Goal: Use online tool/utility: Use online tool/utility

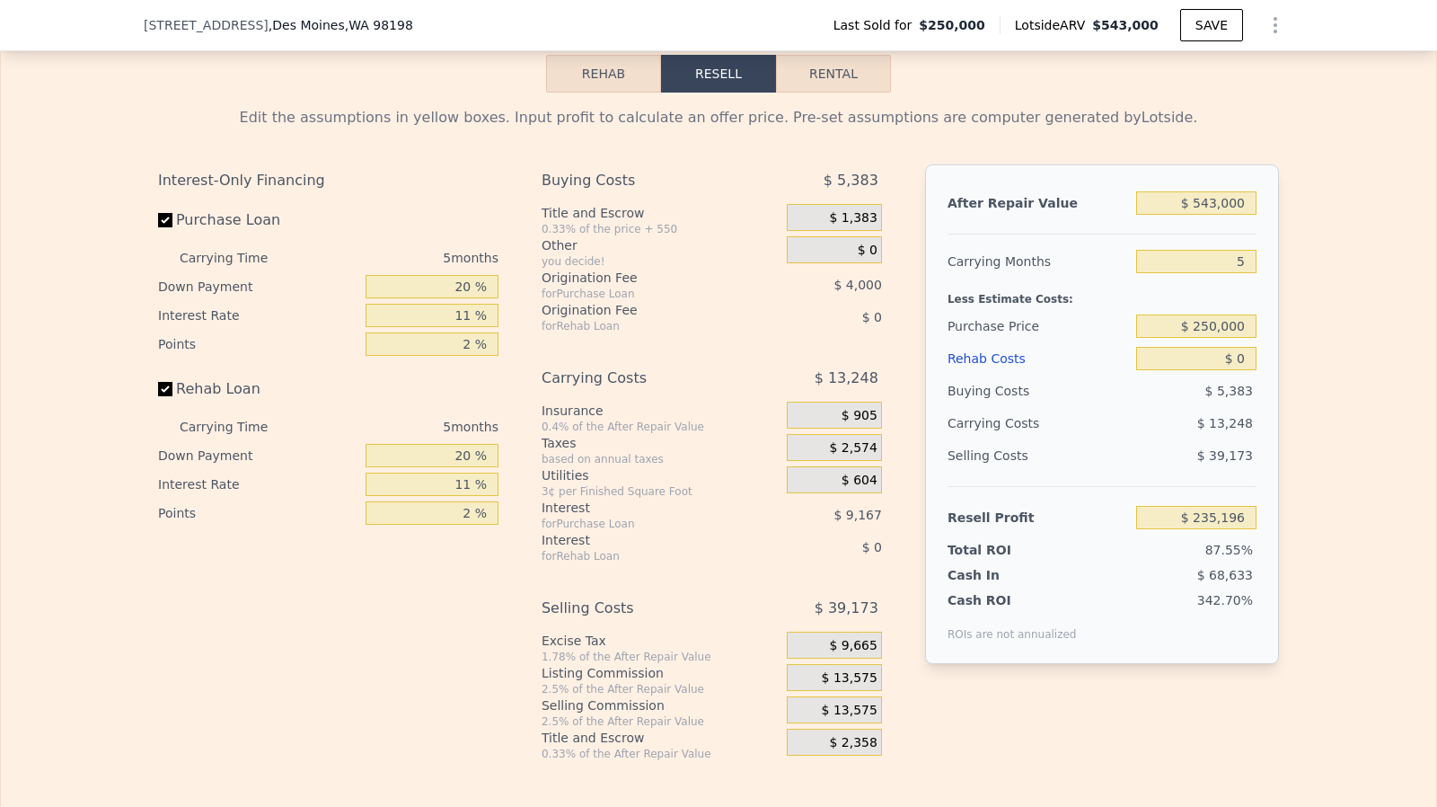
scroll to position [2943, 0]
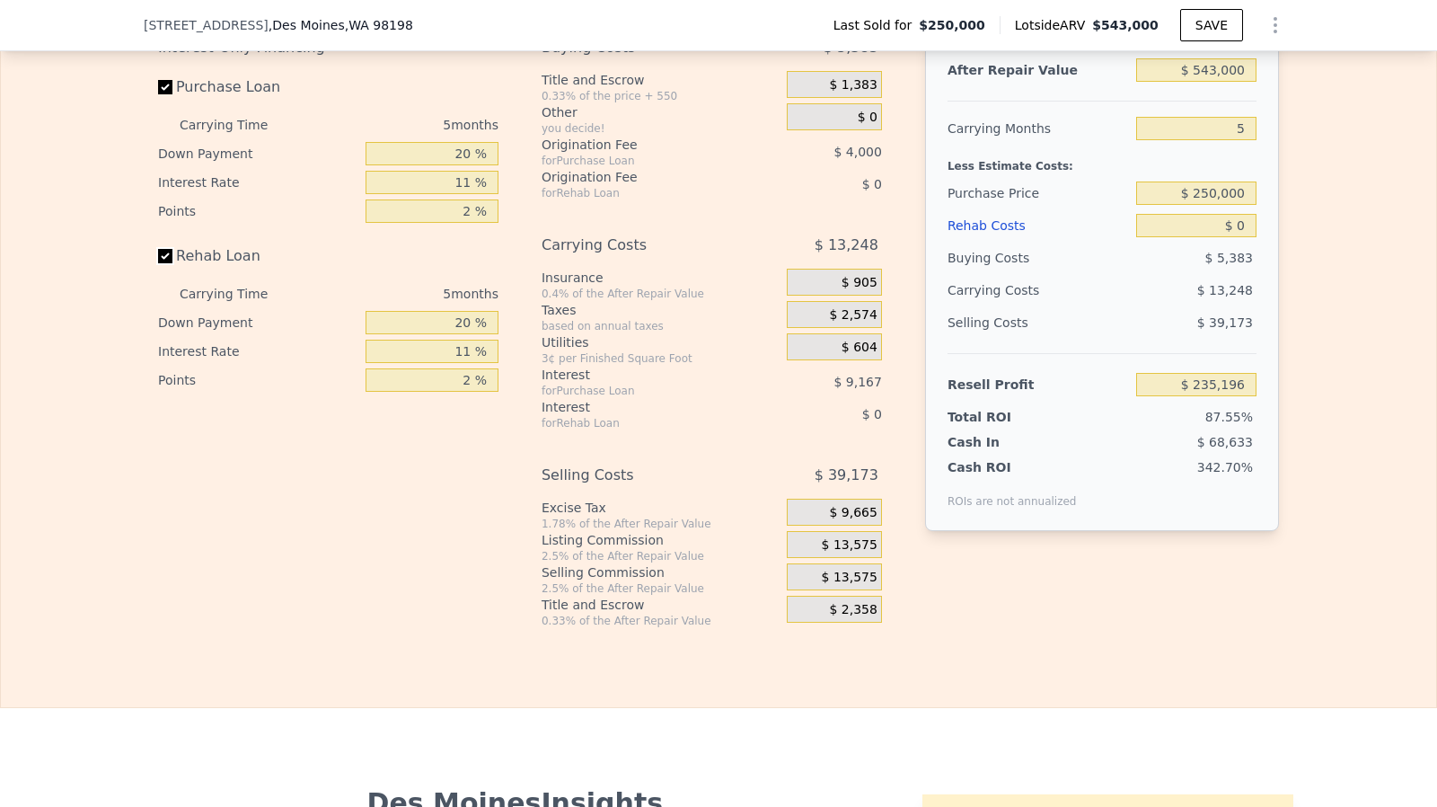
click at [159, 263] on input "Rehab Loan" at bounding box center [165, 256] width 14 height 14
checkbox input "false"
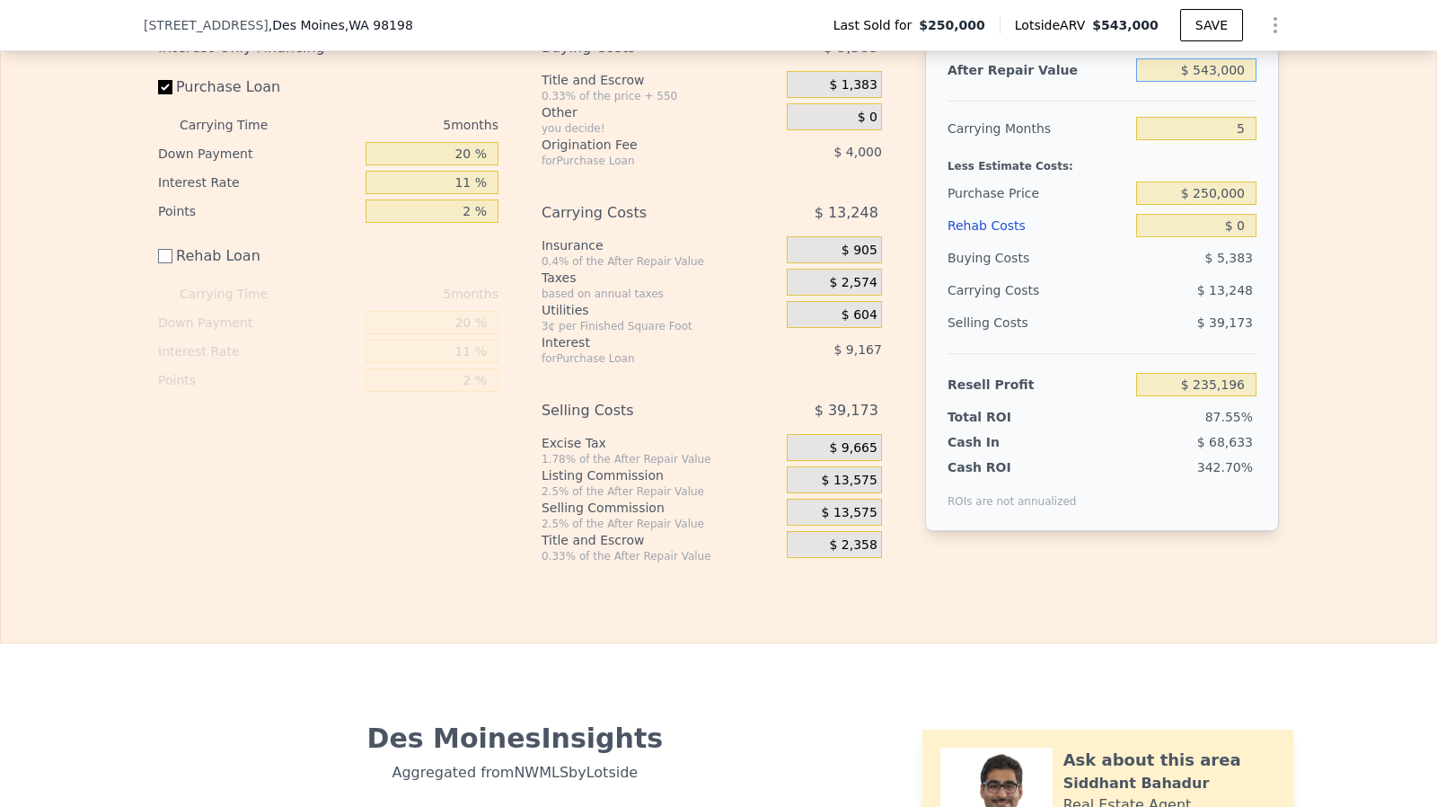
click at [1240, 82] on input "$ 543,000" at bounding box center [1196, 69] width 120 height 23
type input "$ 6"
type input "-$ 268,270"
type input "$ 65,000"
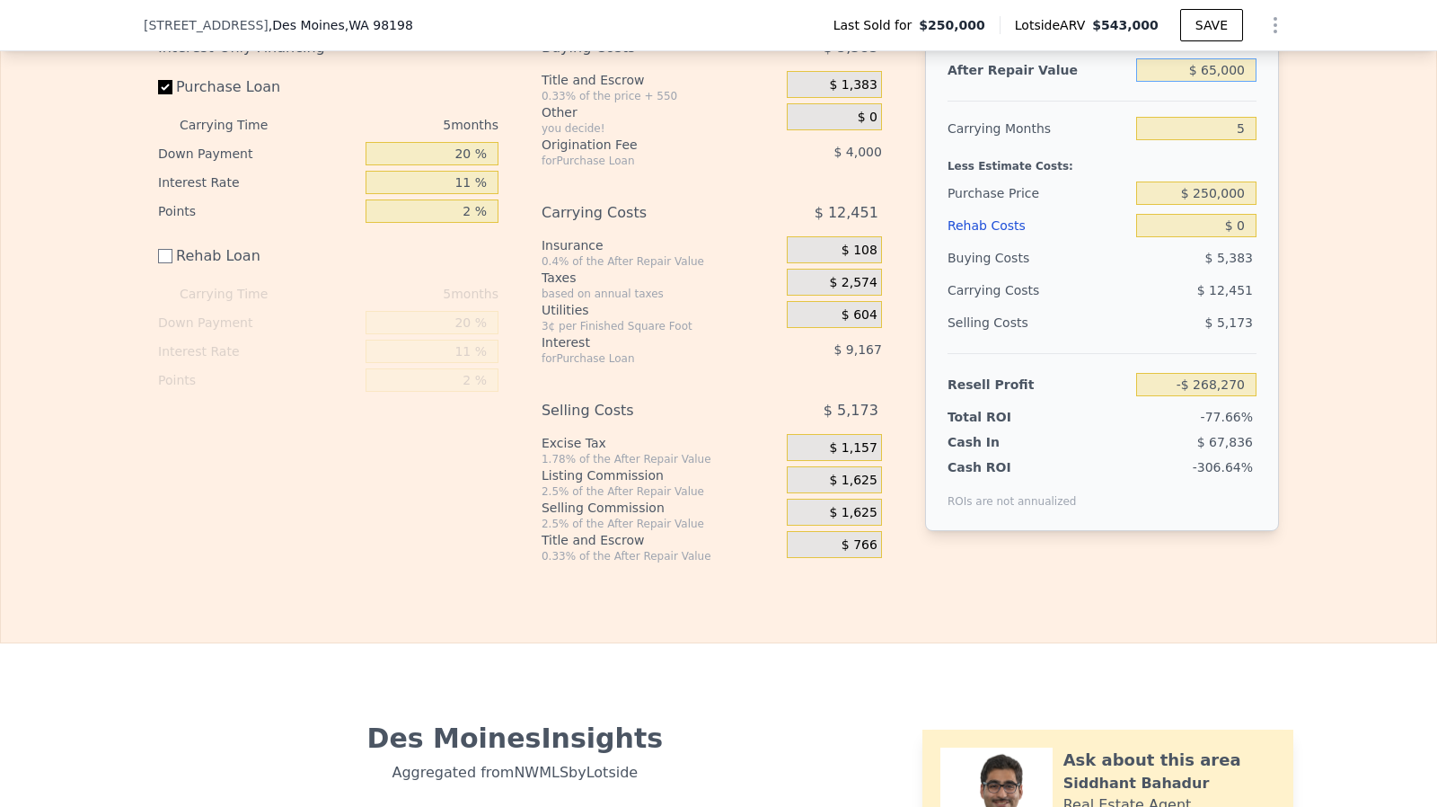
type input "-$ 208,007"
type input "-$ 65,000"
type input "-$ 328,545"
type input "-$ 6,500"
type input "-$ 274,303"
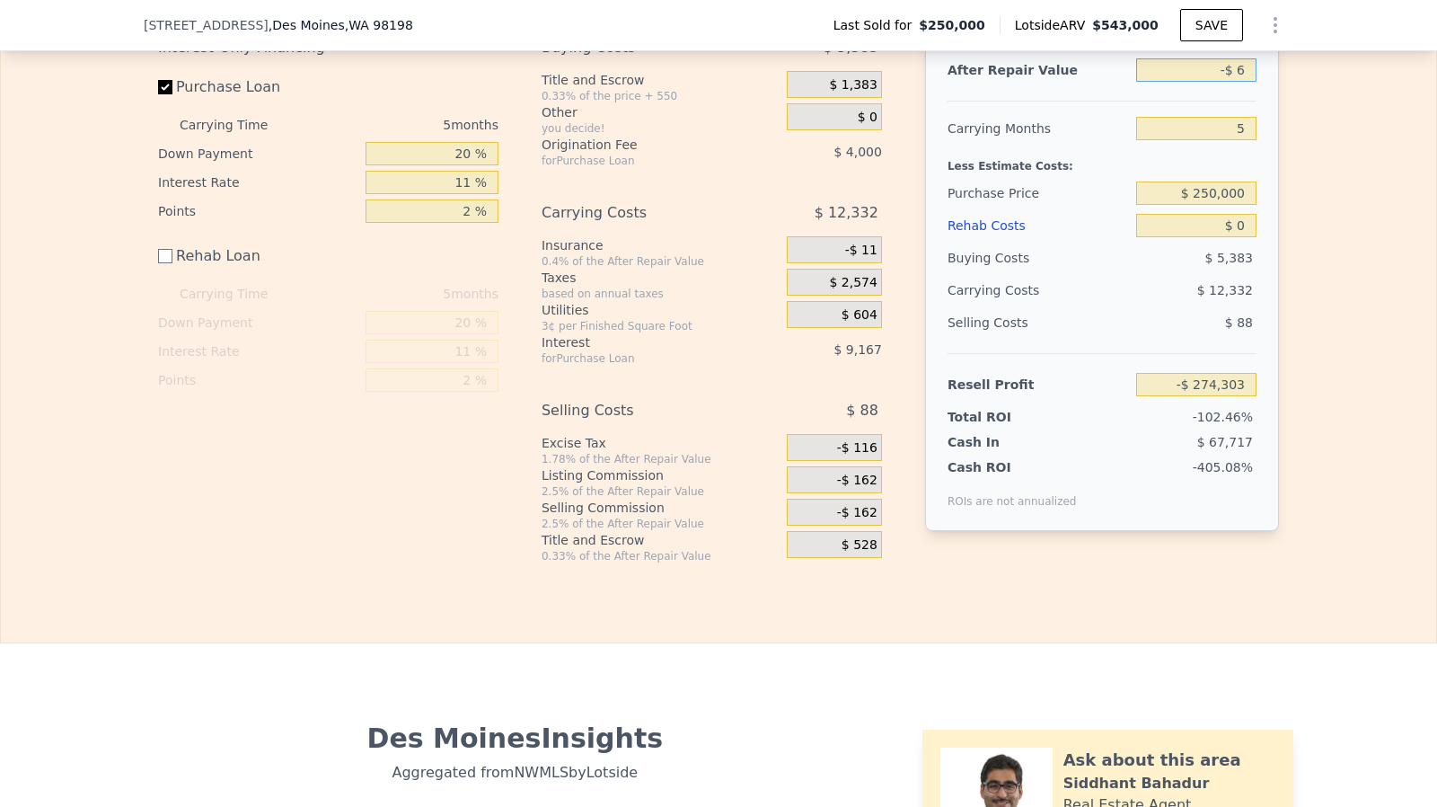
type input "-"
type input "-$ 6"
type input "-$ 268,282"
click at [1228, 82] on input "-$ 6" at bounding box center [1196, 69] width 120 height 23
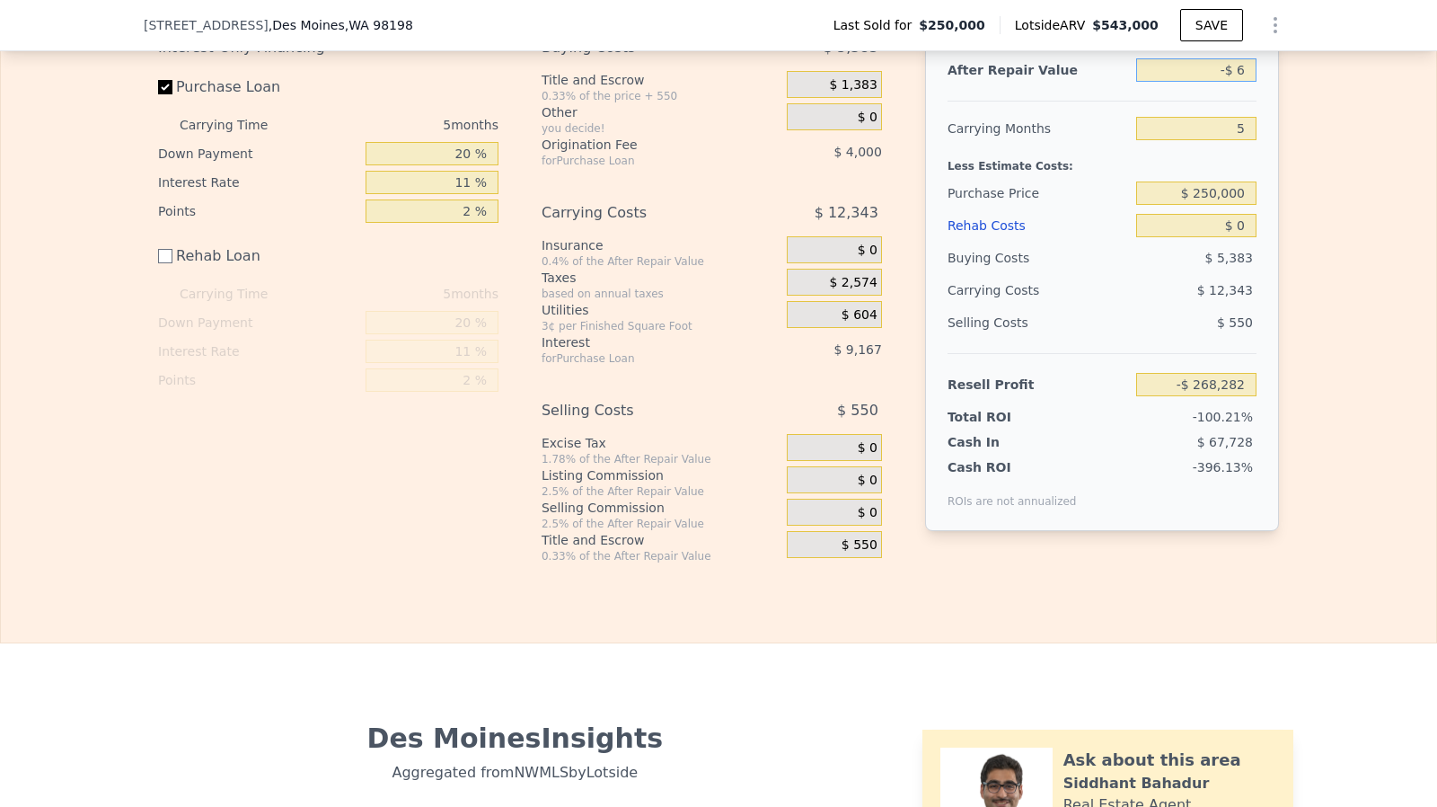
click at [1228, 82] on input "-$ 6" at bounding box center [1196, 69] width 120 height 23
type input "$ 650,000"
type input "$ 334,406"
type input "$ 650,000"
click at [1240, 237] on input "$ 0" at bounding box center [1196, 225] width 120 height 23
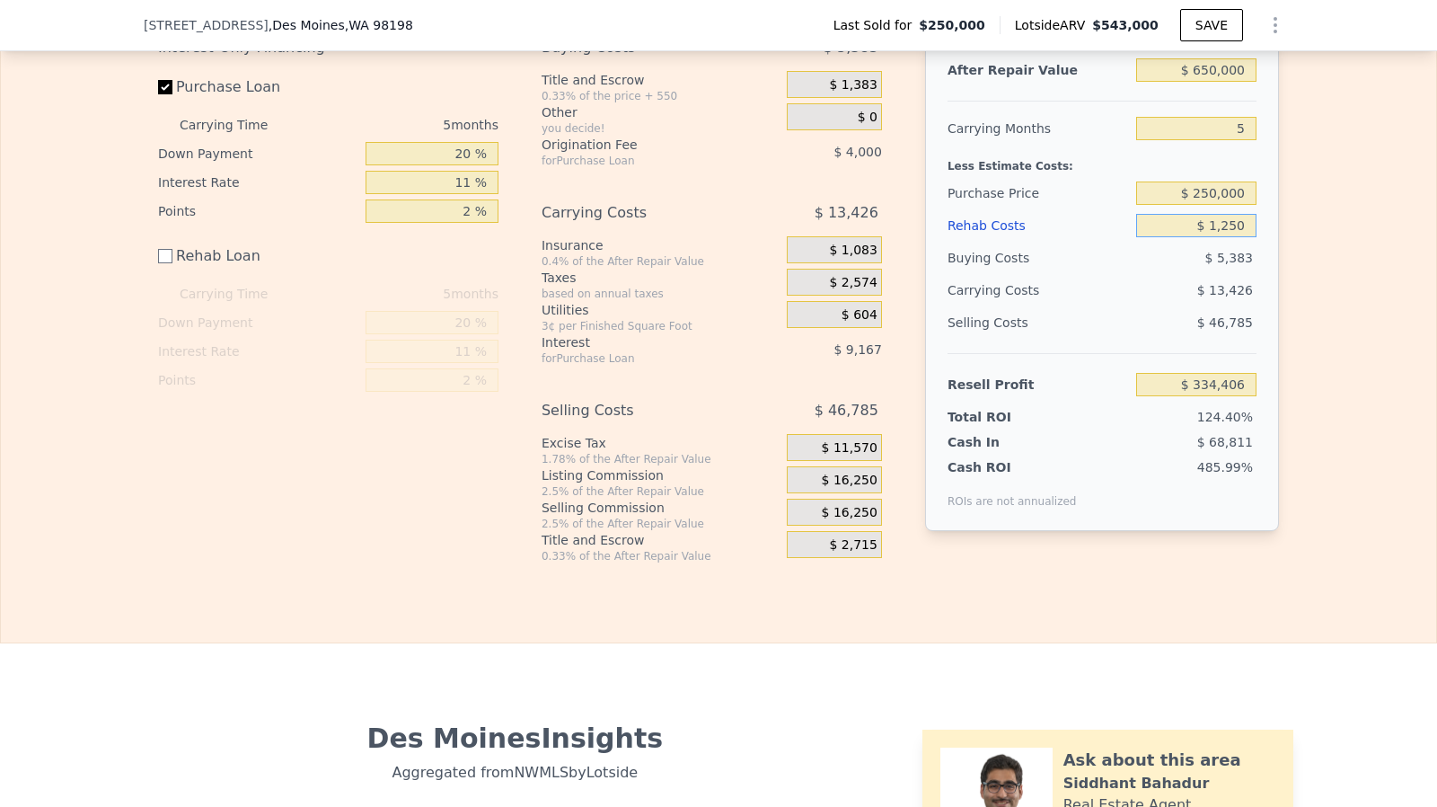
type input "$ 12,500"
type input "$ 321,906"
type input "$ 125,000"
type input "$ 209,406"
type input "$ 125,000"
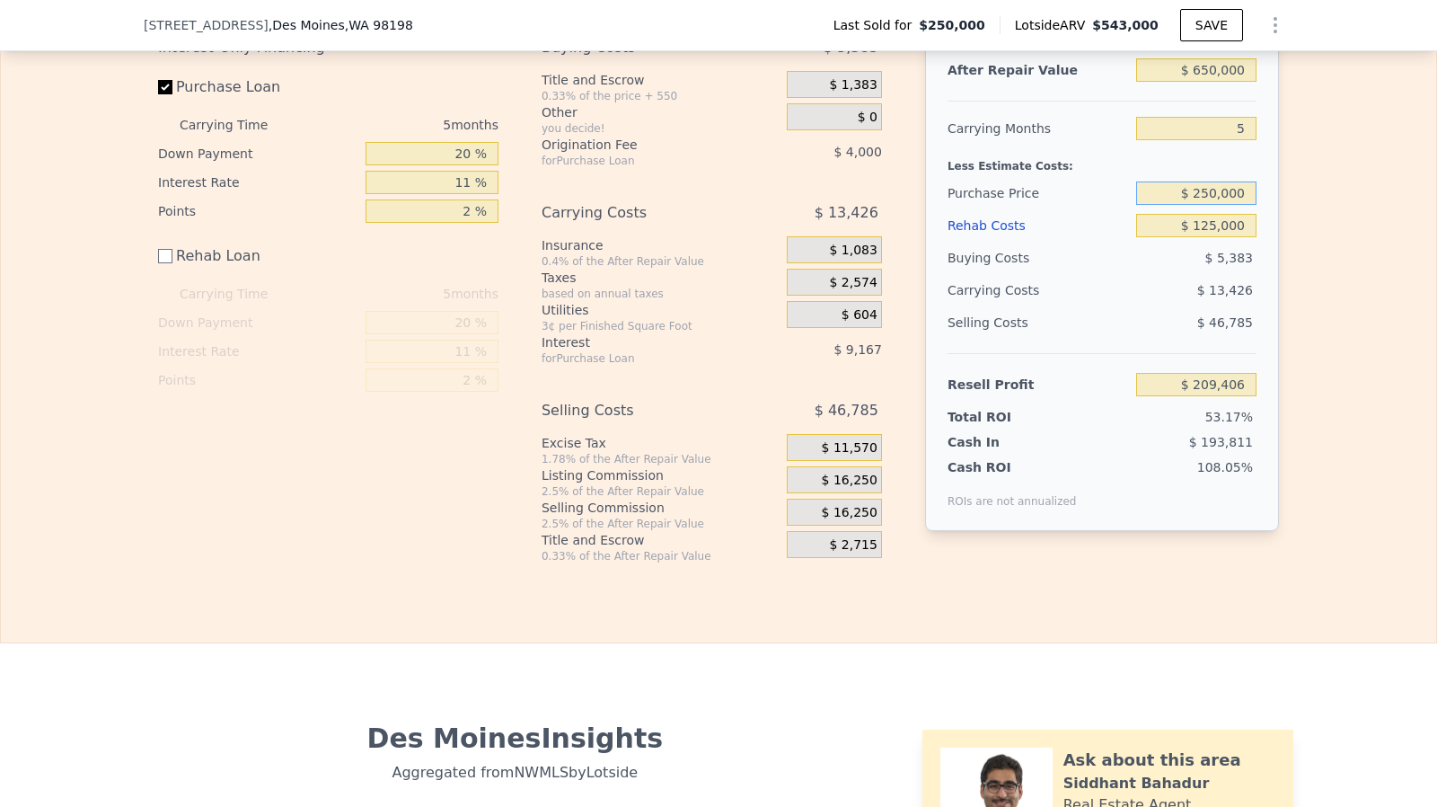
click at [1229, 205] on input "$ 250,000" at bounding box center [1196, 192] width 120 height 23
type input "$ 375,000"
click at [1229, 233] on input "$ 125,000" at bounding box center [1196, 225] width 120 height 23
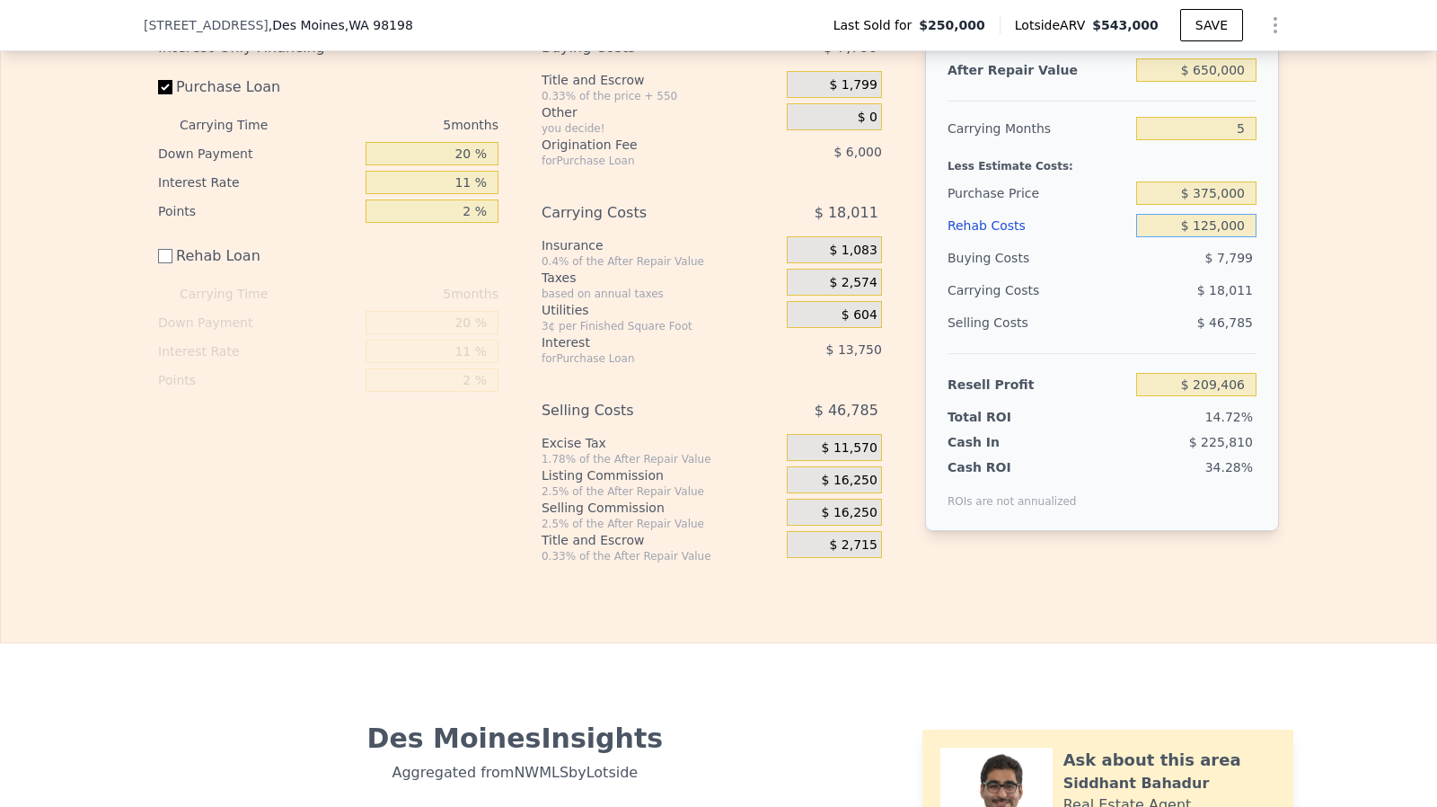
type input "$ 77,405"
click at [837, 489] on span "$ 16,250" at bounding box center [850, 481] width 56 height 16
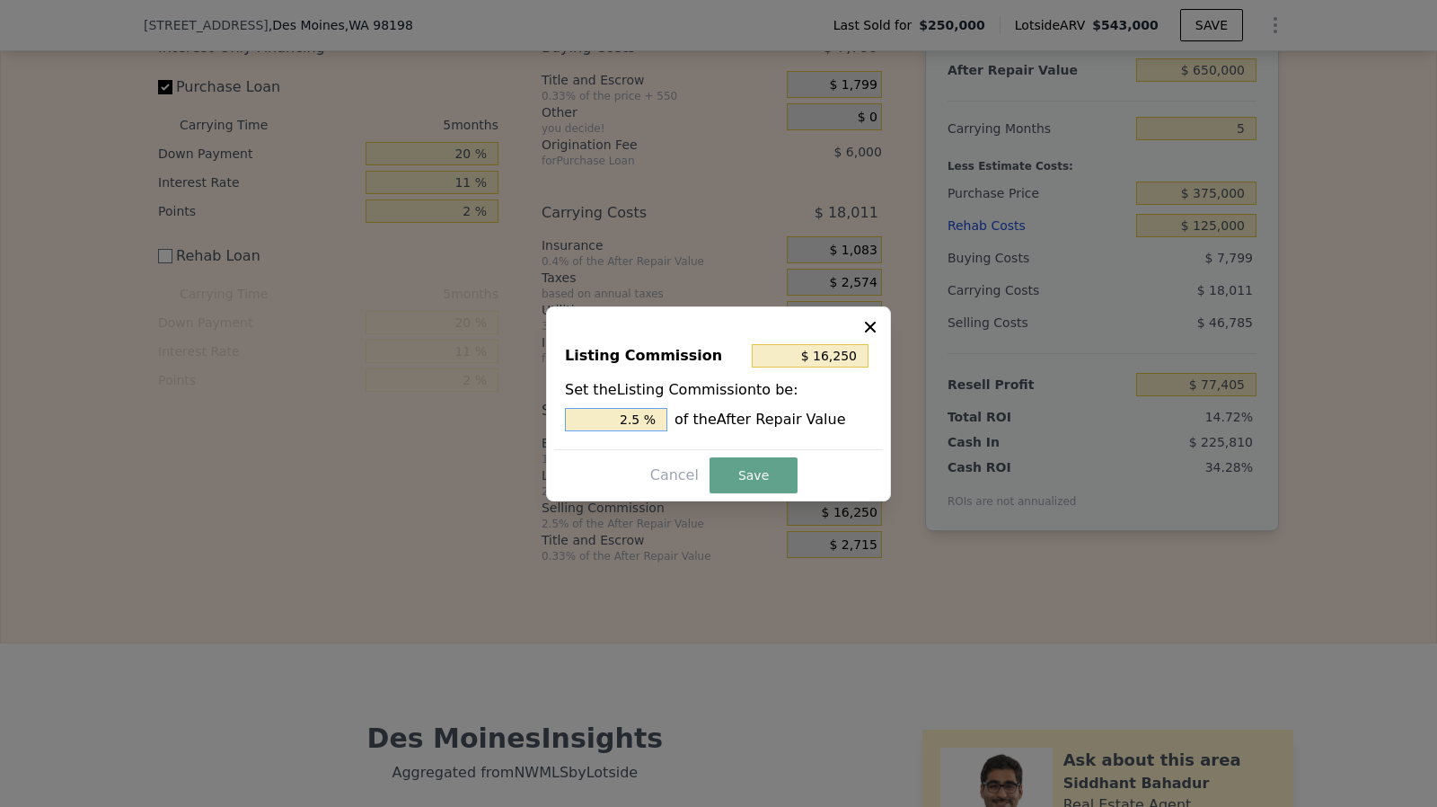
click at [660, 414] on input "2.5 %" at bounding box center [616, 419] width 102 height 23
type input "$ 13,000"
type input "2 %"
type input "$ 6,500"
type input "1. %"
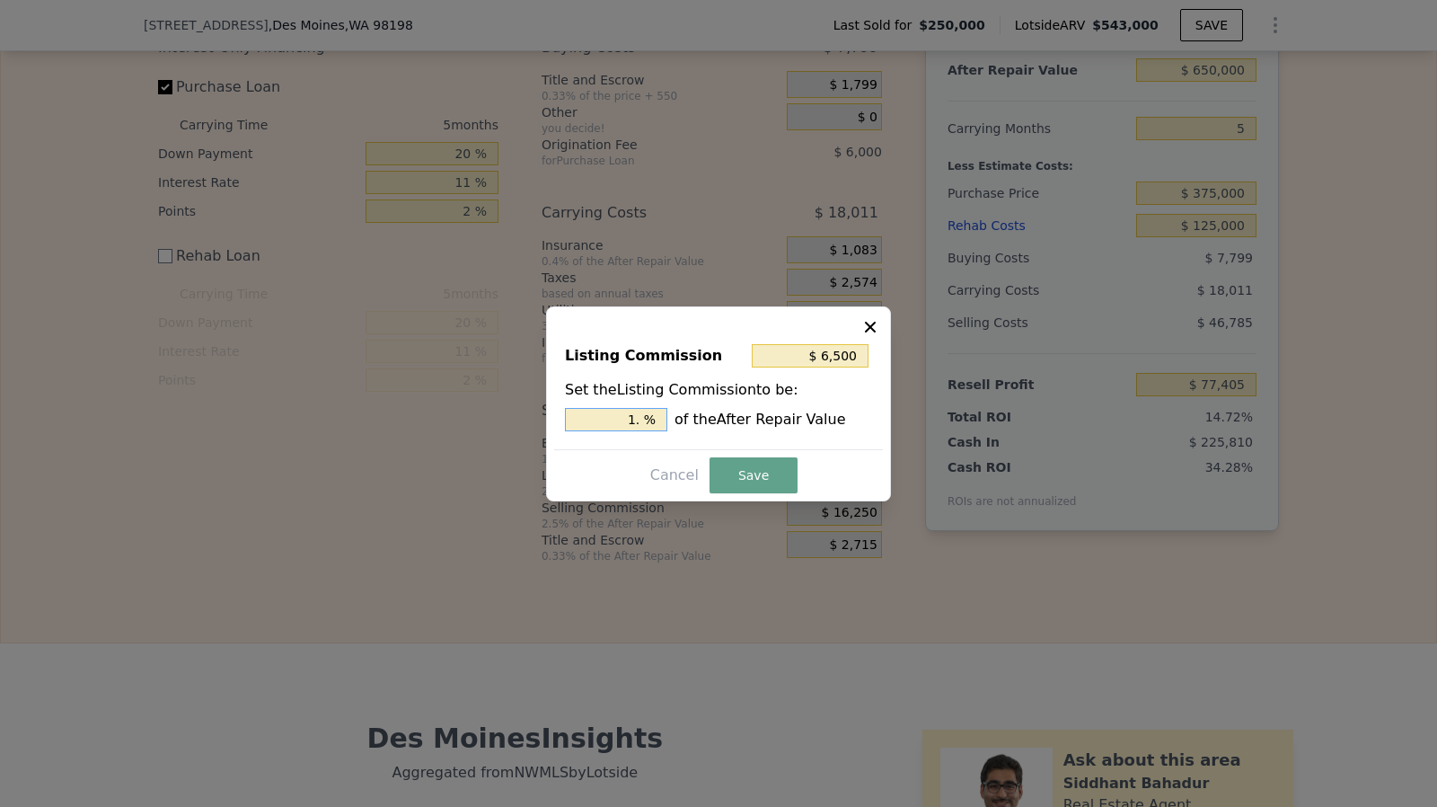
type input "$ 9,750"
type input "1.5 %"
click at [740, 476] on button "Save" at bounding box center [754, 475] width 88 height 36
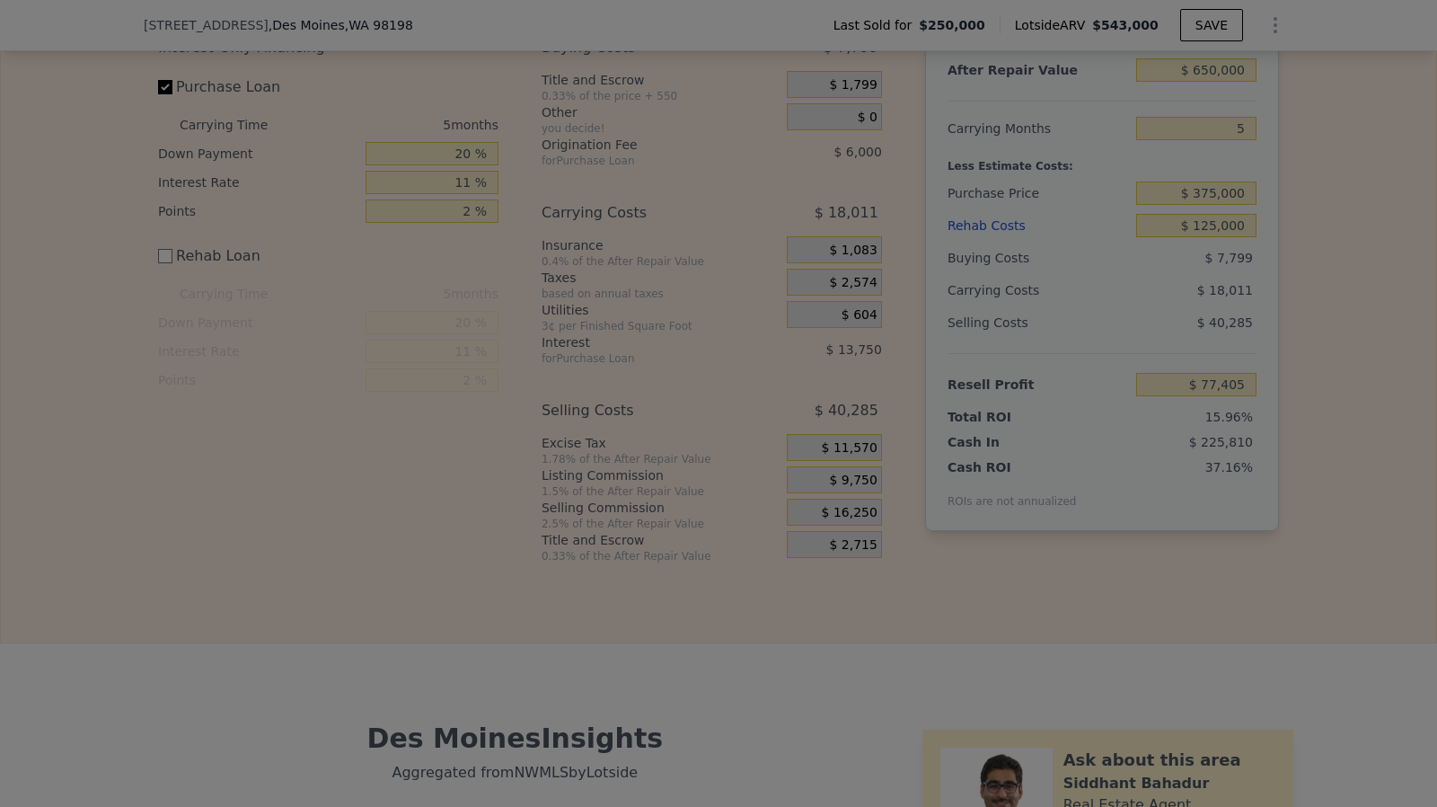
type input "$ 83,905"
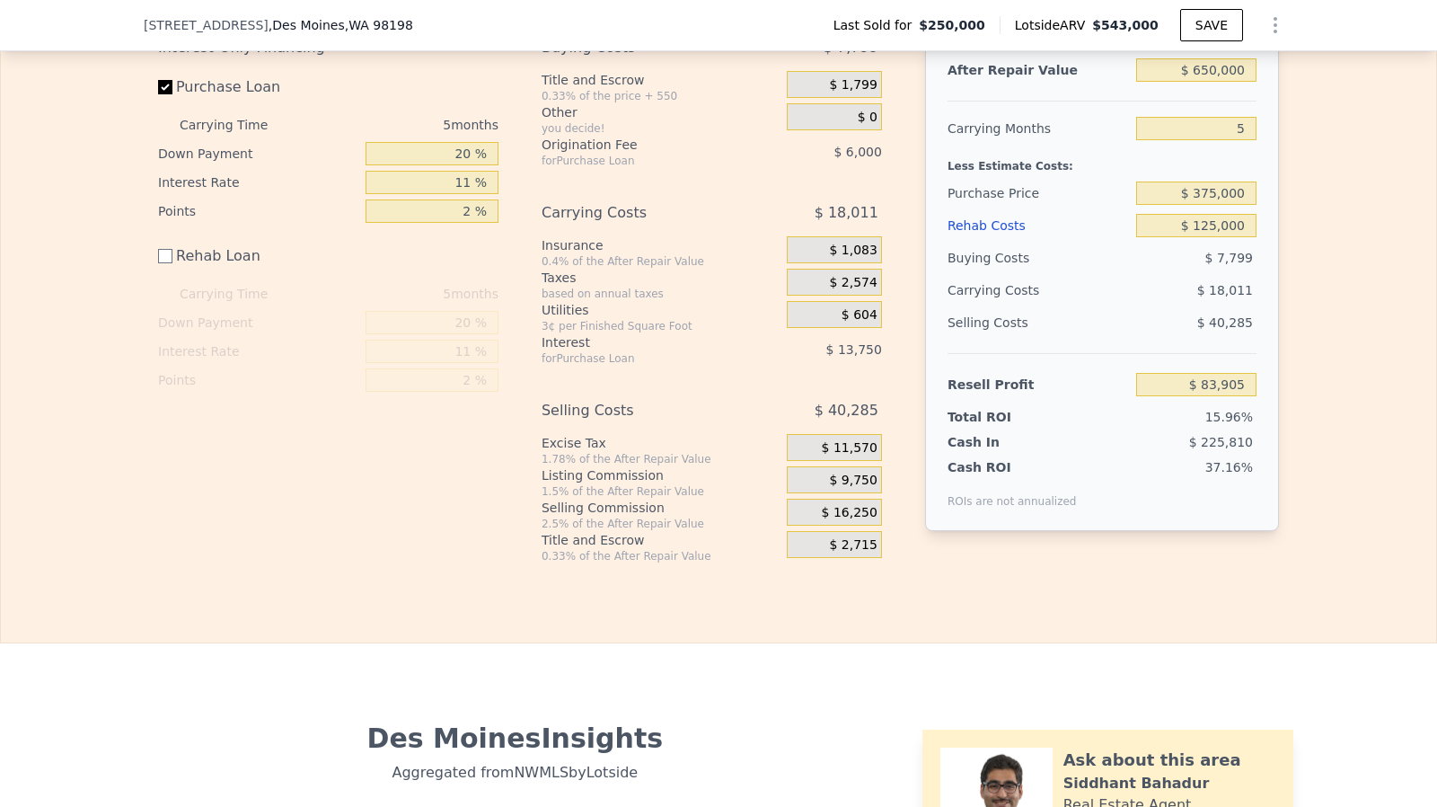
click at [858, 493] on div "$ 9,750" at bounding box center [834, 479] width 95 height 27
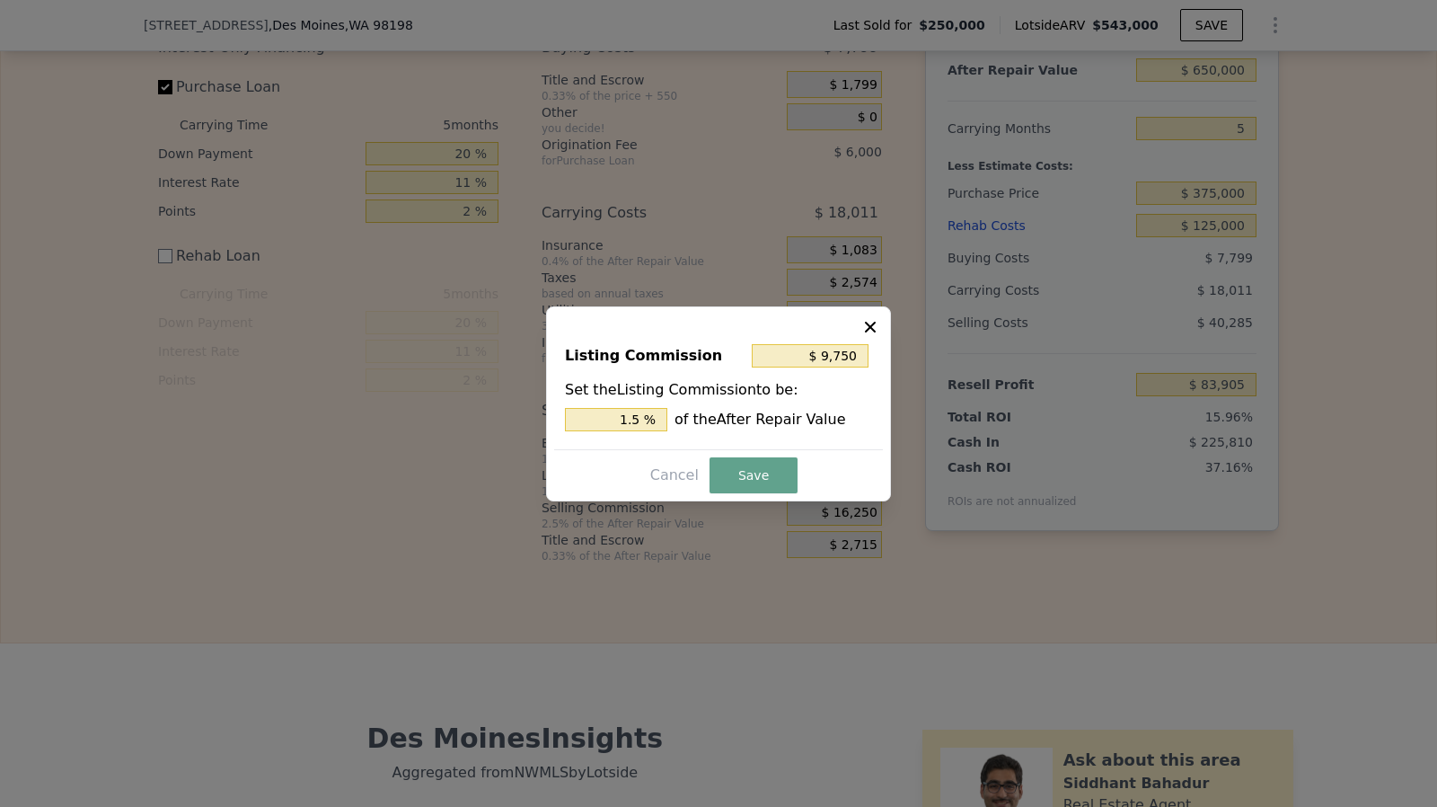
click at [932, 348] on div at bounding box center [718, 403] width 1437 height 807
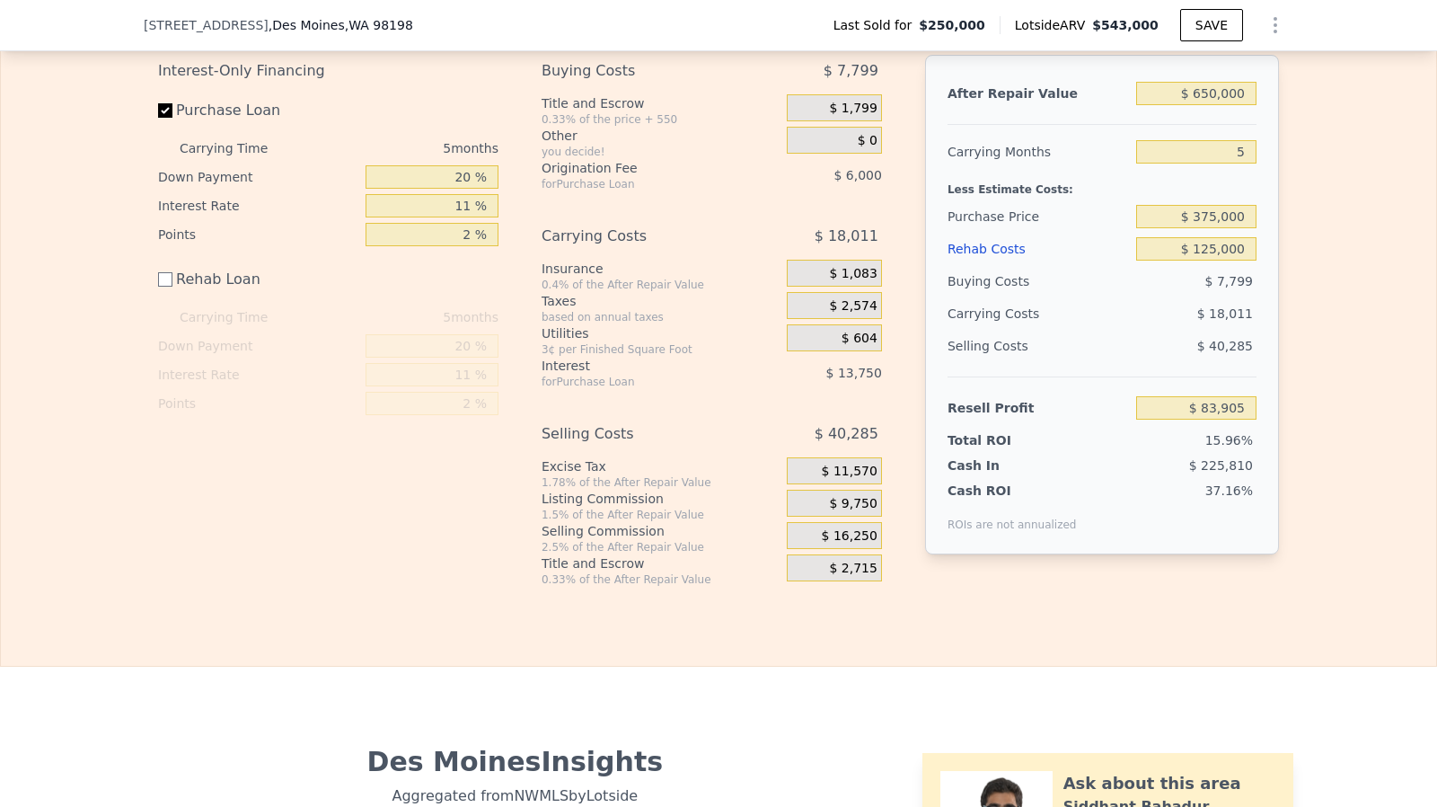
scroll to position [2918, 0]
click at [1242, 165] on input "5" at bounding box center [1196, 153] width 120 height 23
type input "3"
type input "$ 91,110"
type input "3"
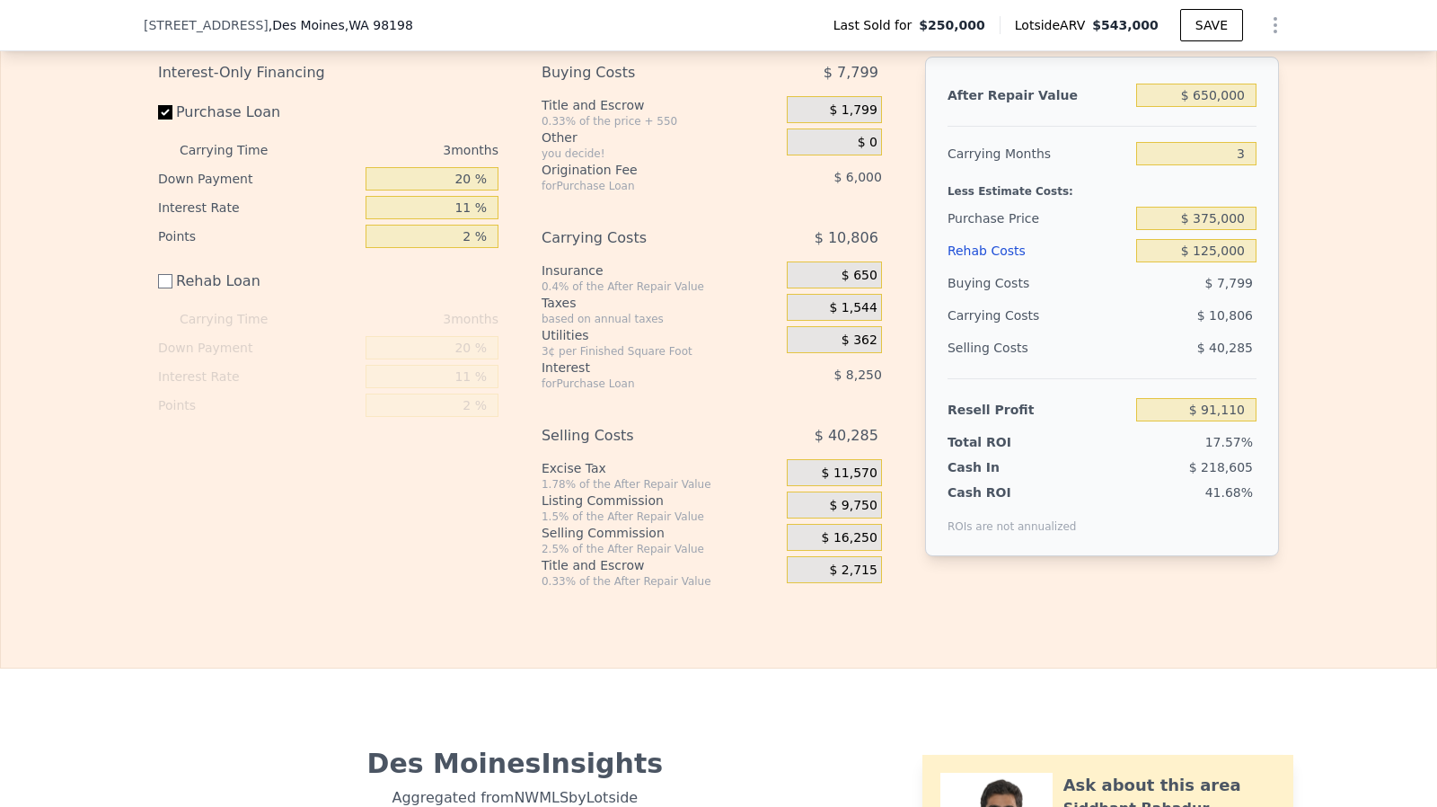
click at [1229, 220] on div "$ 375,000" at bounding box center [1196, 218] width 120 height 32
click at [1223, 262] on input "$ 125,000" at bounding box center [1196, 250] width 120 height 23
click at [1213, 262] on input "$ 125,000" at bounding box center [1196, 250] width 120 height 23
click at [1245, 165] on input "3" at bounding box center [1196, 153] width 120 height 23
type input "4"
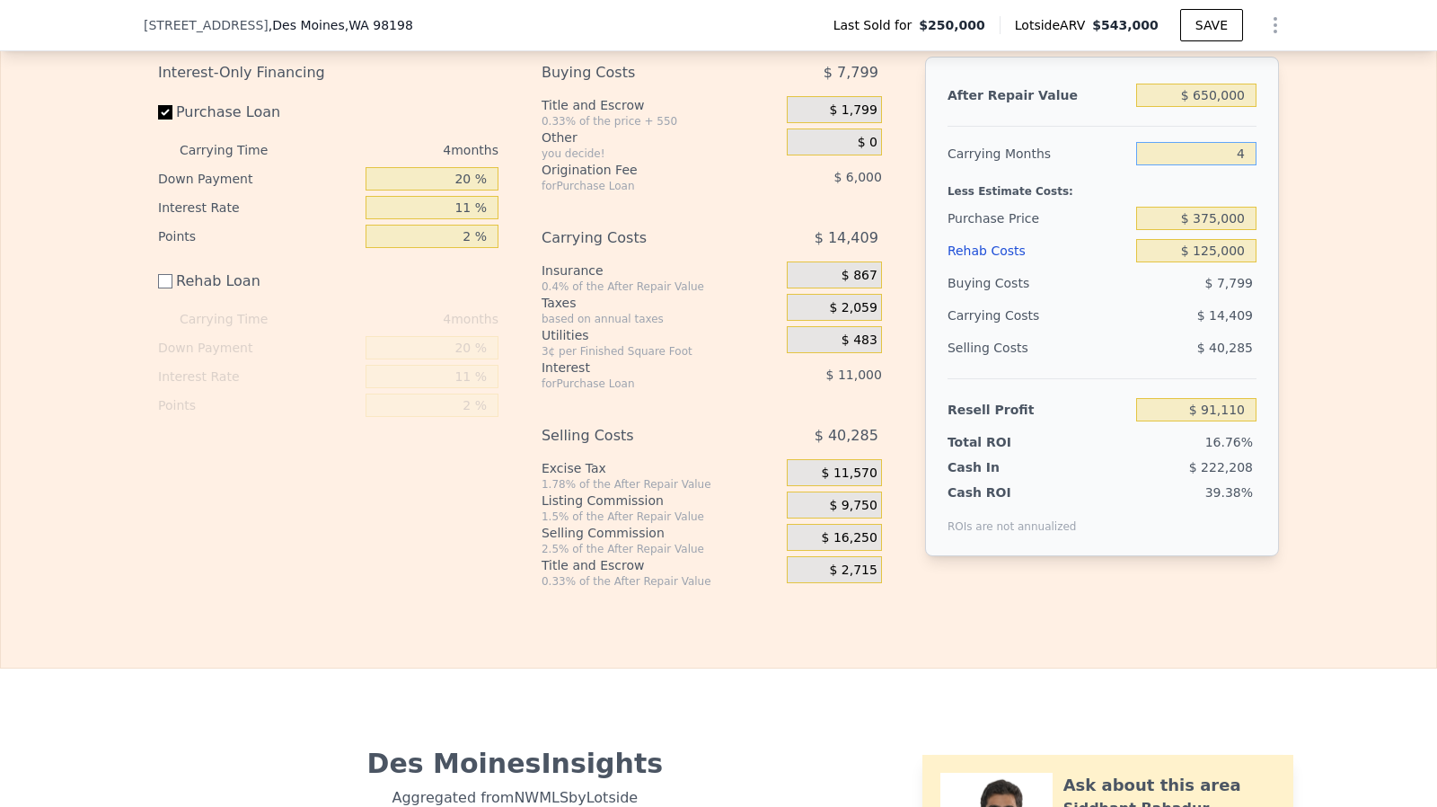
type input "$ 87,507"
type input "4"
click at [1232, 230] on input "$ 375,000" at bounding box center [1196, 218] width 120 height 23
click at [1215, 262] on input "$ 125,000" at bounding box center [1196, 250] width 120 height 23
click at [1214, 262] on input "$ 125,000" at bounding box center [1196, 250] width 120 height 23
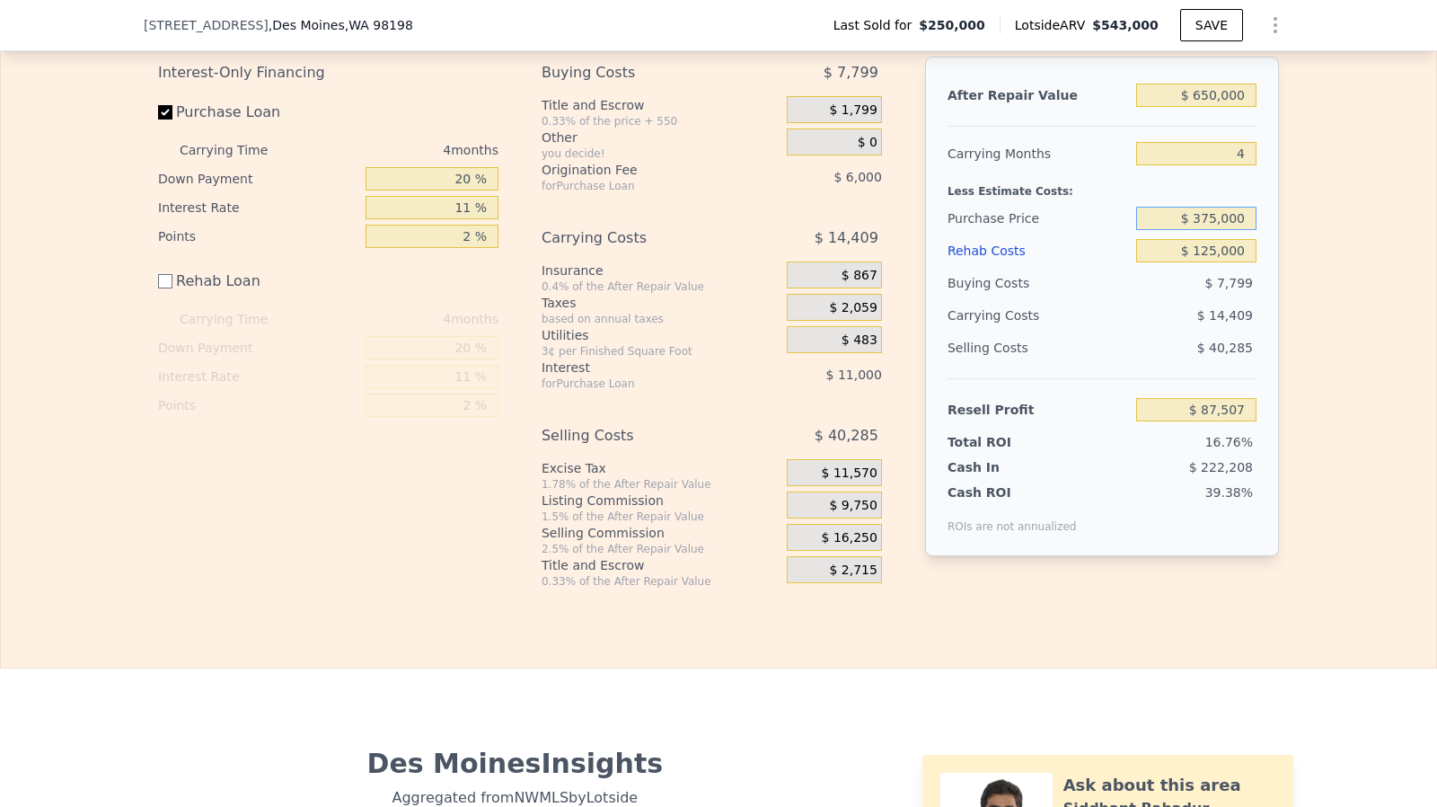
click at [1195, 230] on input "$ 375,000" at bounding box center [1196, 218] width 120 height 23
click at [1193, 421] on input "$ 87,507" at bounding box center [1196, 409] width 120 height 23
drag, startPoint x: 1193, startPoint y: 430, endPoint x: 1238, endPoint y: 437, distance: 45.5
click at [1238, 421] on input "$ 87,507" at bounding box center [1196, 409] width 120 height 23
click at [1237, 421] on input "$ 87,507" at bounding box center [1196, 409] width 120 height 23
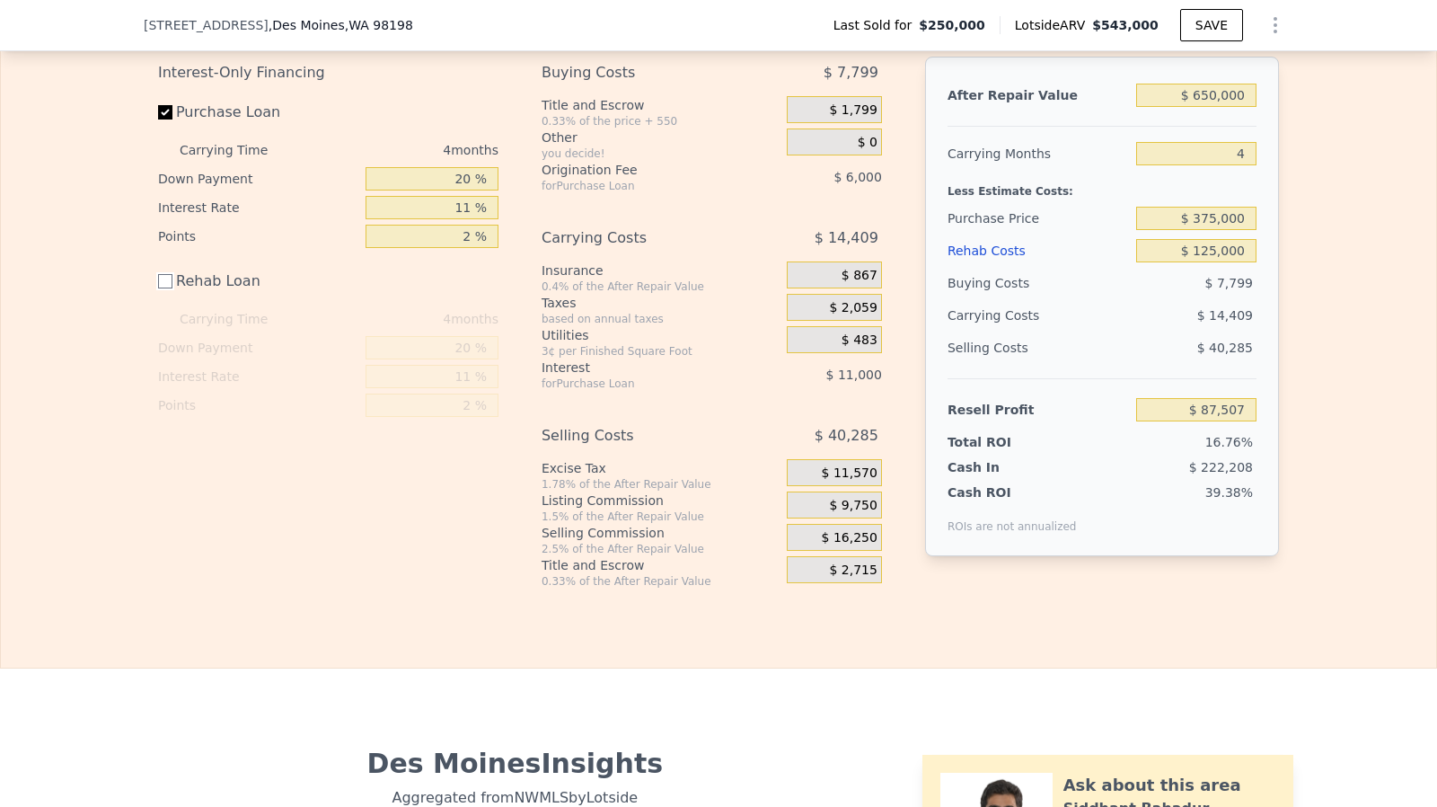
click at [158, 288] on input "Rehab Loan" at bounding box center [165, 281] width 14 height 14
checkbox input "true"
type input "$ 81,839"
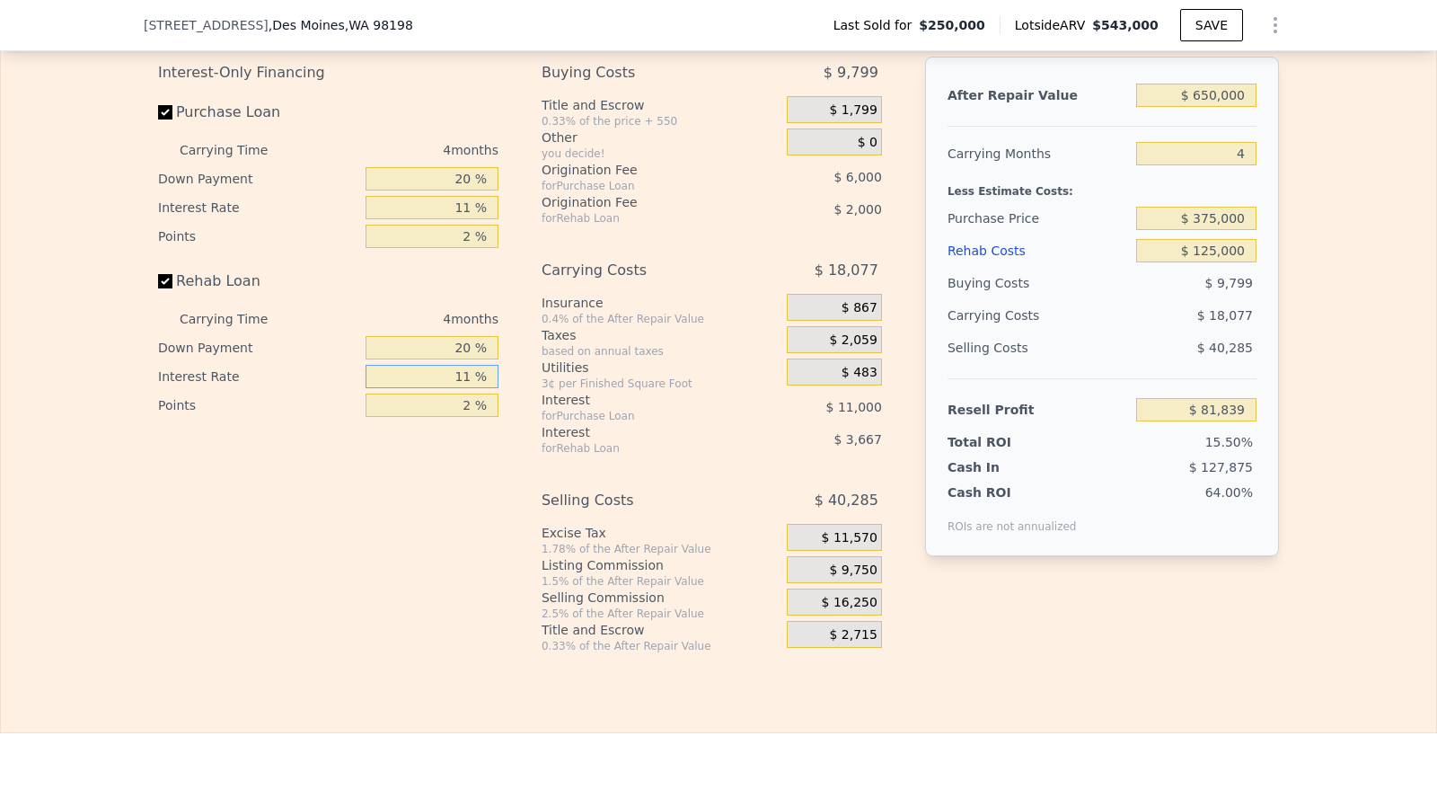
click at [467, 388] on input "11 %" at bounding box center [432, 376] width 133 height 23
type input "1 %"
type input "$ 85,175"
type input "10 %"
type input "$ 82,175"
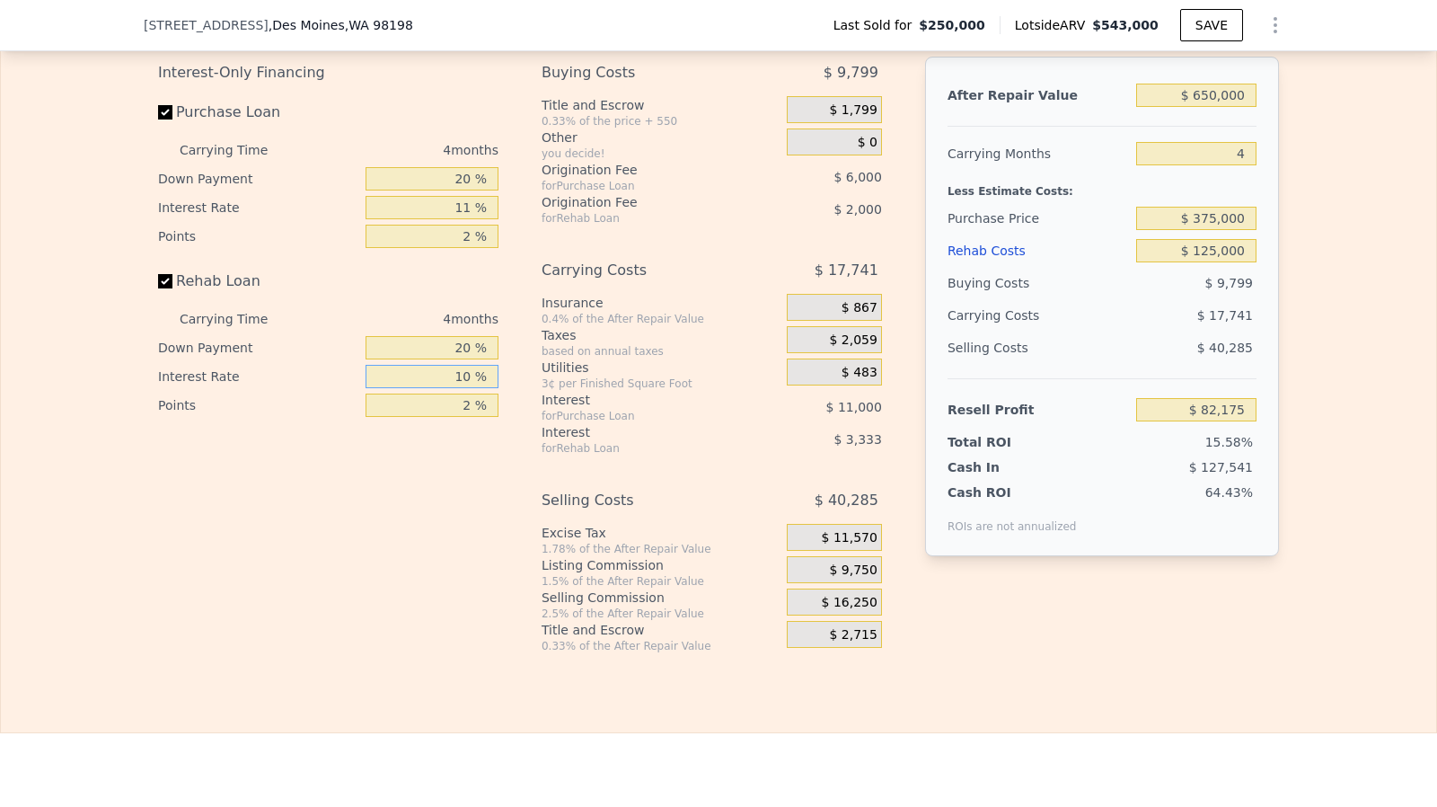
type input "10 %"
click at [466, 248] on input "2 %" at bounding box center [432, 236] width 133 height 23
click at [467, 222] on div "11 %" at bounding box center [432, 207] width 133 height 29
click at [467, 219] on input "11 %" at bounding box center [432, 207] width 133 height 23
type input "1 %"
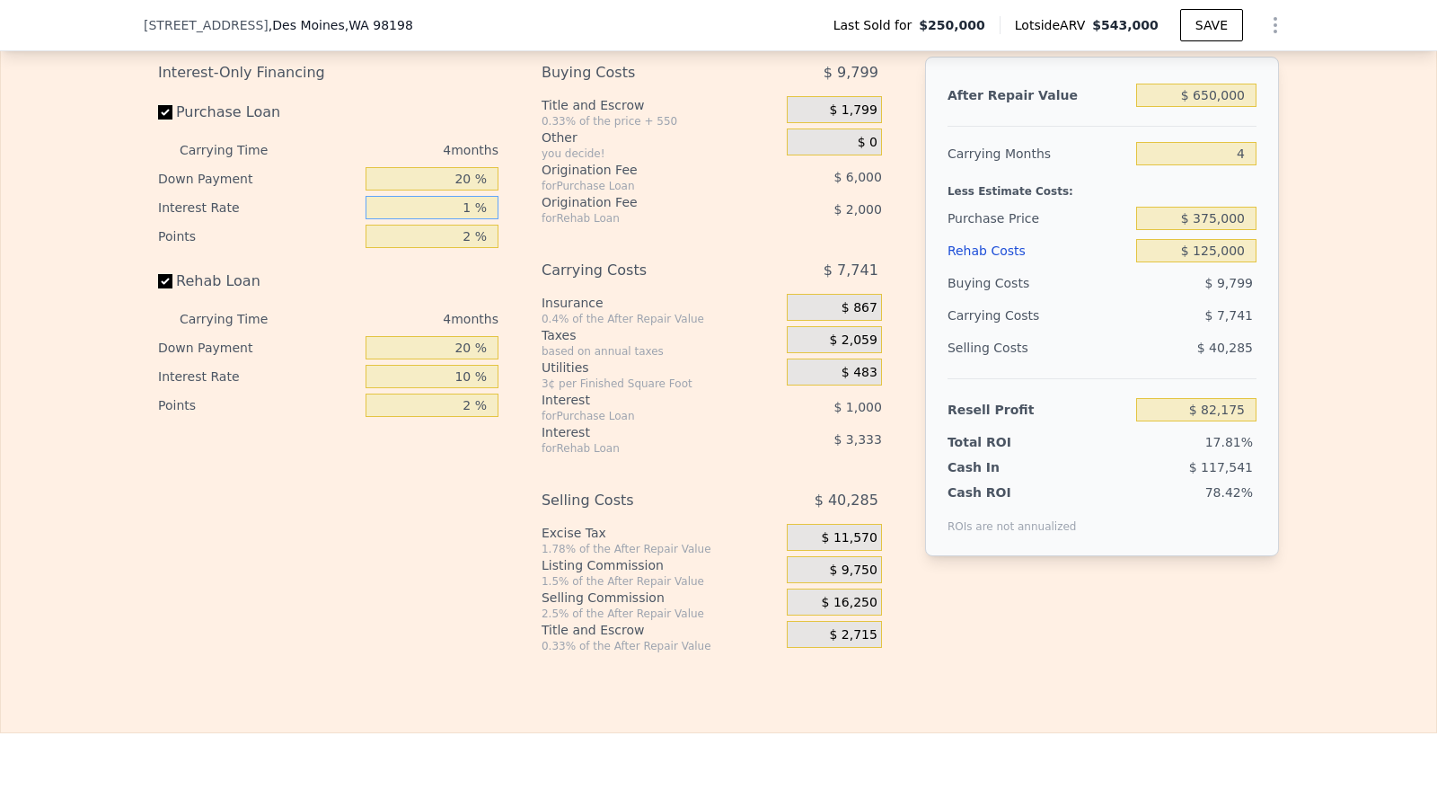
type input "$ 92,175"
type input "10 %"
type input "$ 83,175"
type input "10 %"
click at [473, 193] on div "20 %" at bounding box center [432, 178] width 133 height 29
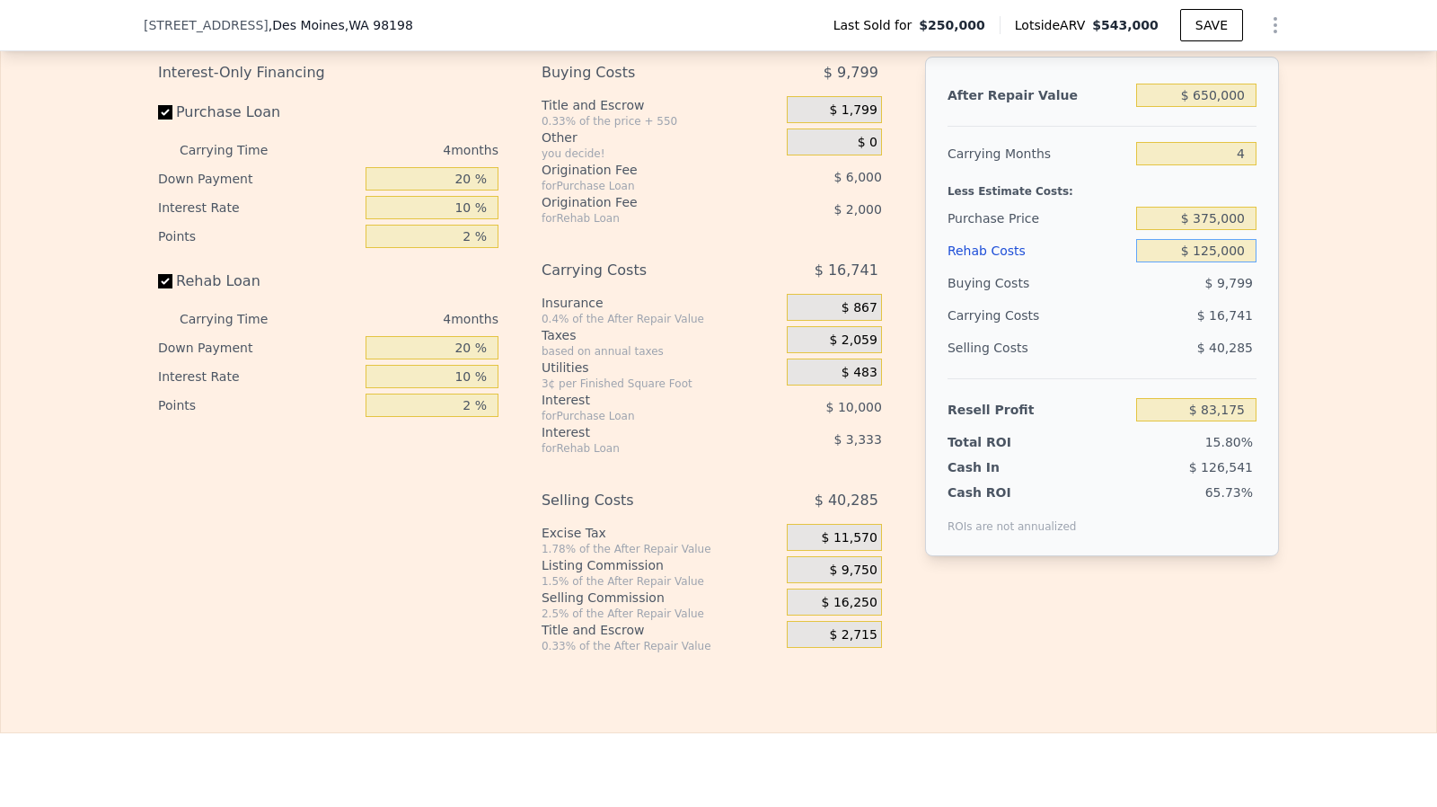
click at [1218, 262] on input "$ 125,000" at bounding box center [1196, 250] width 120 height 23
click at [1214, 262] on input "$ 125,000" at bounding box center [1196, 250] width 120 height 23
type input "$ 12,000"
type input "$ 200,995"
type input "$ 1,000"
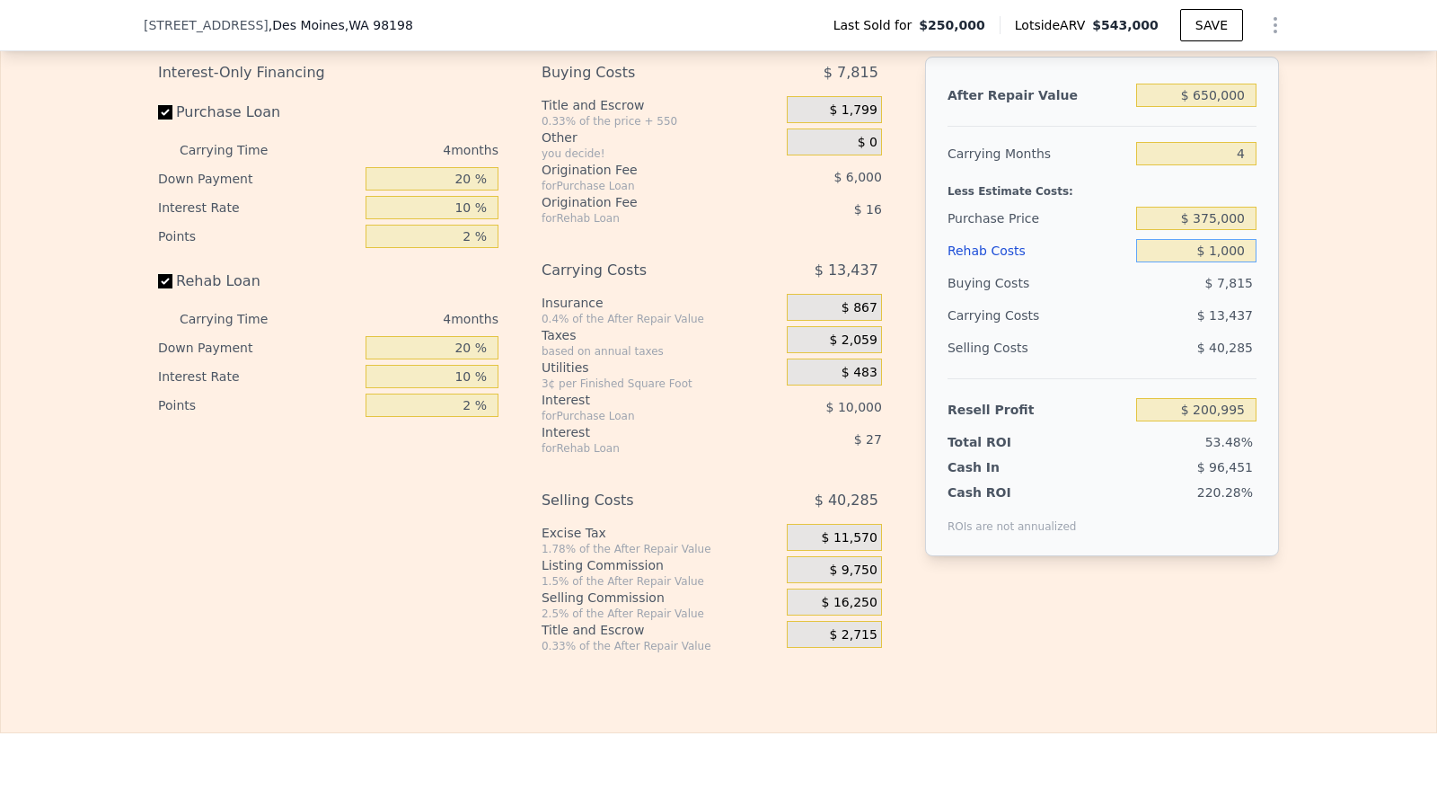
type input "$ 212,463"
type input "$ 11,000"
type input "$ 202,039"
type input "$ 1,000"
type input "$ 212,463"
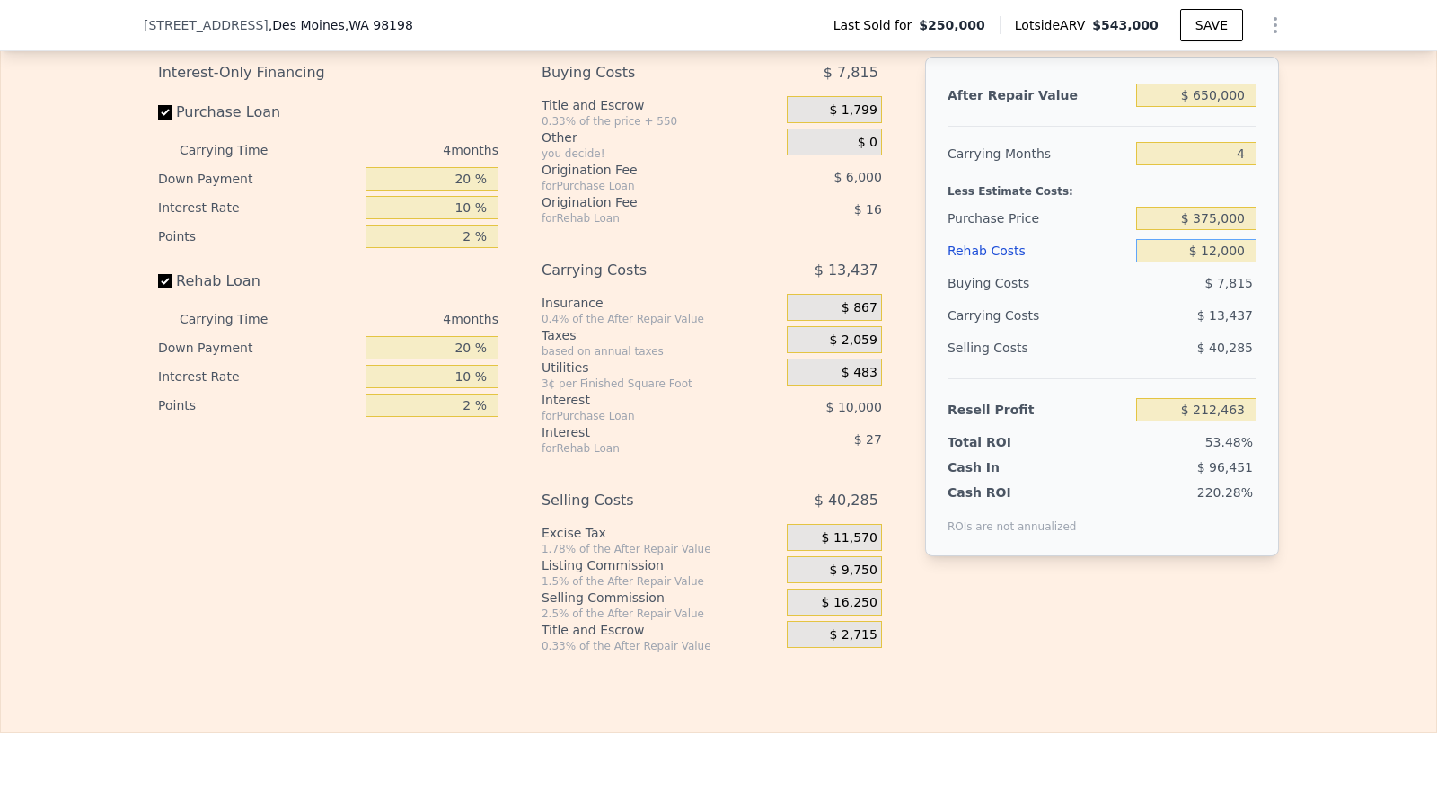
type input "$ 125,000"
type input "$ 83,175"
click at [1214, 256] on input "$ 125,000" at bounding box center [1196, 250] width 120 height 23
type input "$ 12,000"
type input "$ 200,995"
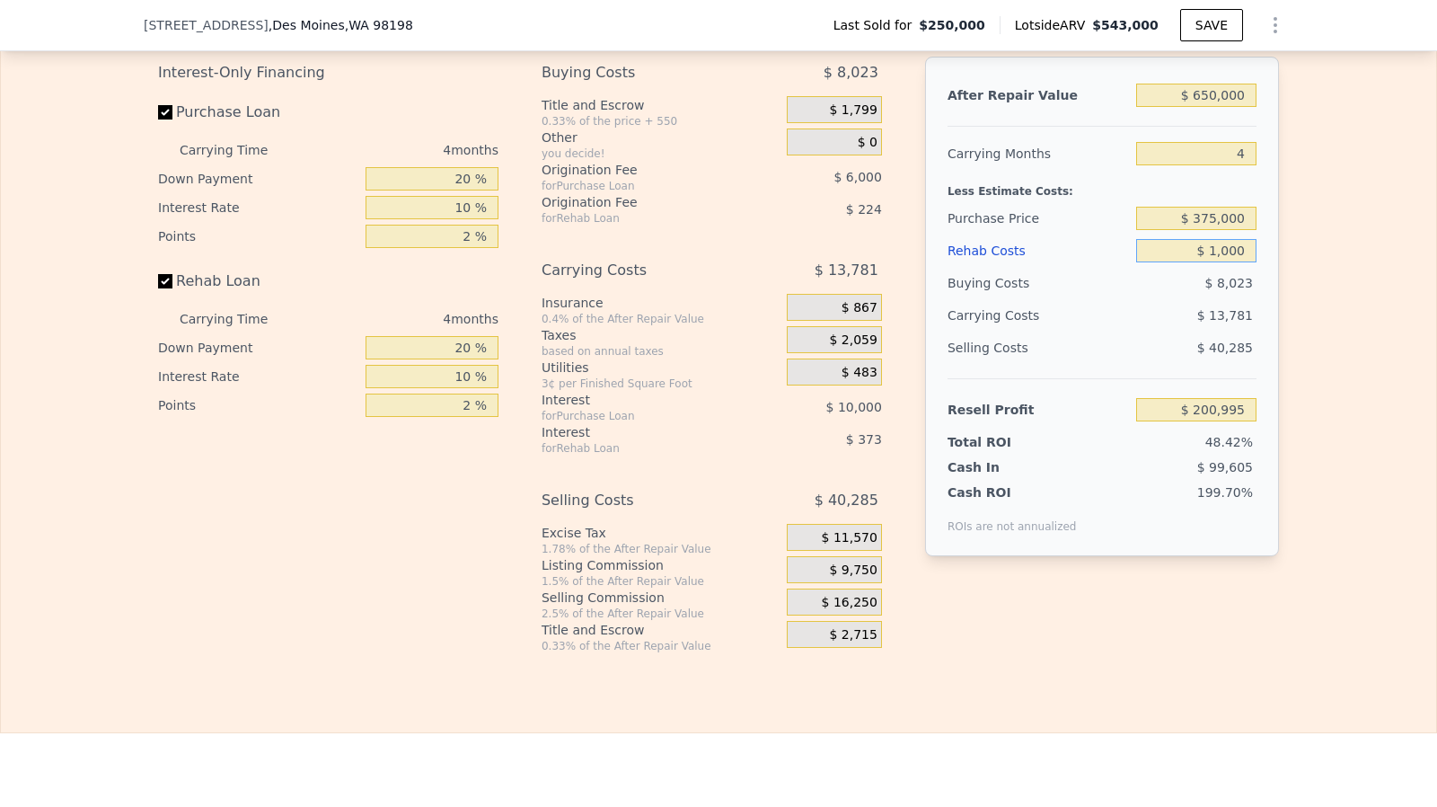
type input "$ 14,000"
type input "$ 198,911"
type input "$ 140,000"
type input "$ 67,535"
type input "$ 140,000"
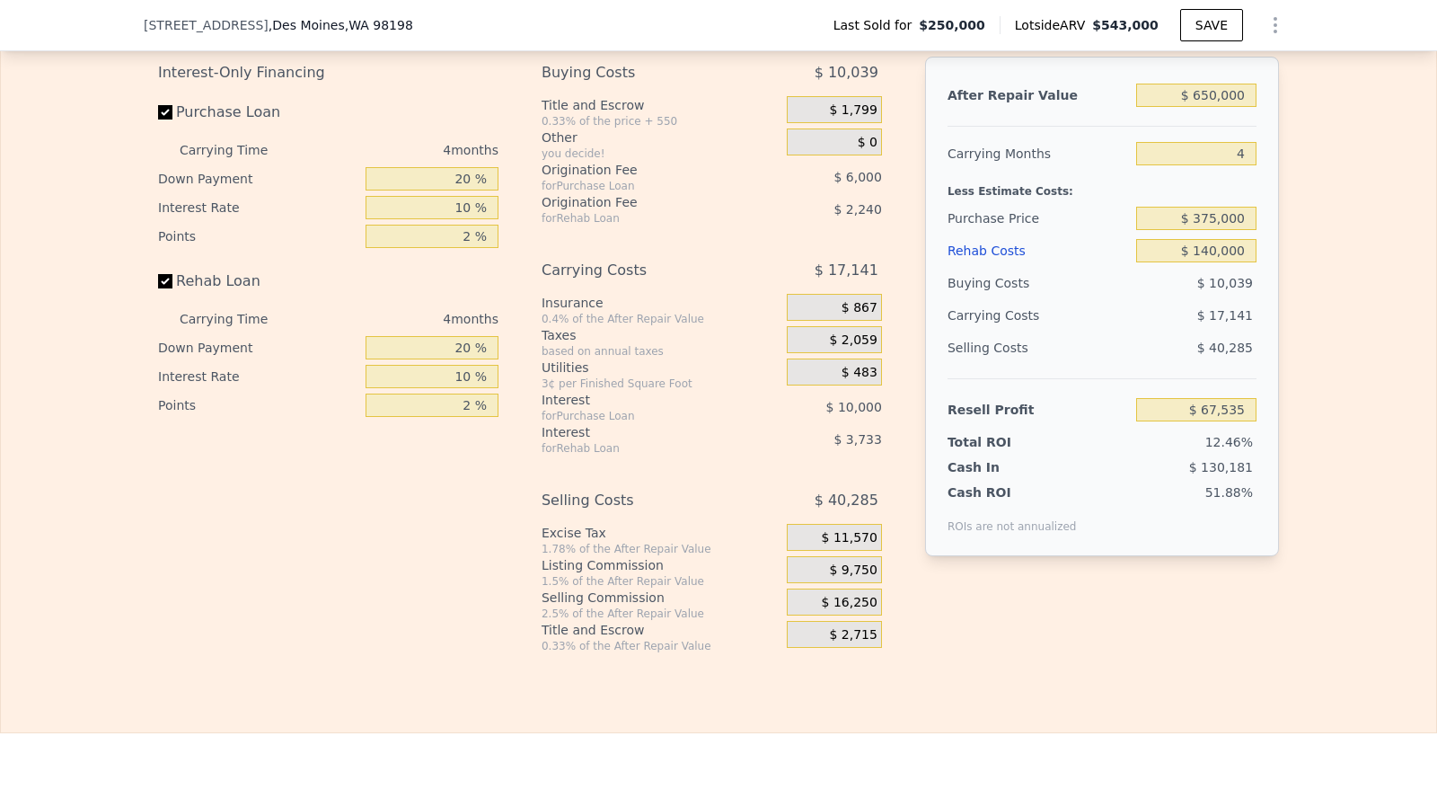
click at [1227, 234] on div "$ 375,000" at bounding box center [1196, 218] width 120 height 32
click at [1218, 230] on input "$ 375,000" at bounding box center [1196, 218] width 120 height 23
click at [1211, 230] on input "$ 375,000" at bounding box center [1196, 218] width 120 height 23
click at [1215, 258] on input "$ 140,000" at bounding box center [1196, 250] width 120 height 23
click at [1212, 230] on input "$ 375,000" at bounding box center [1196, 218] width 120 height 23
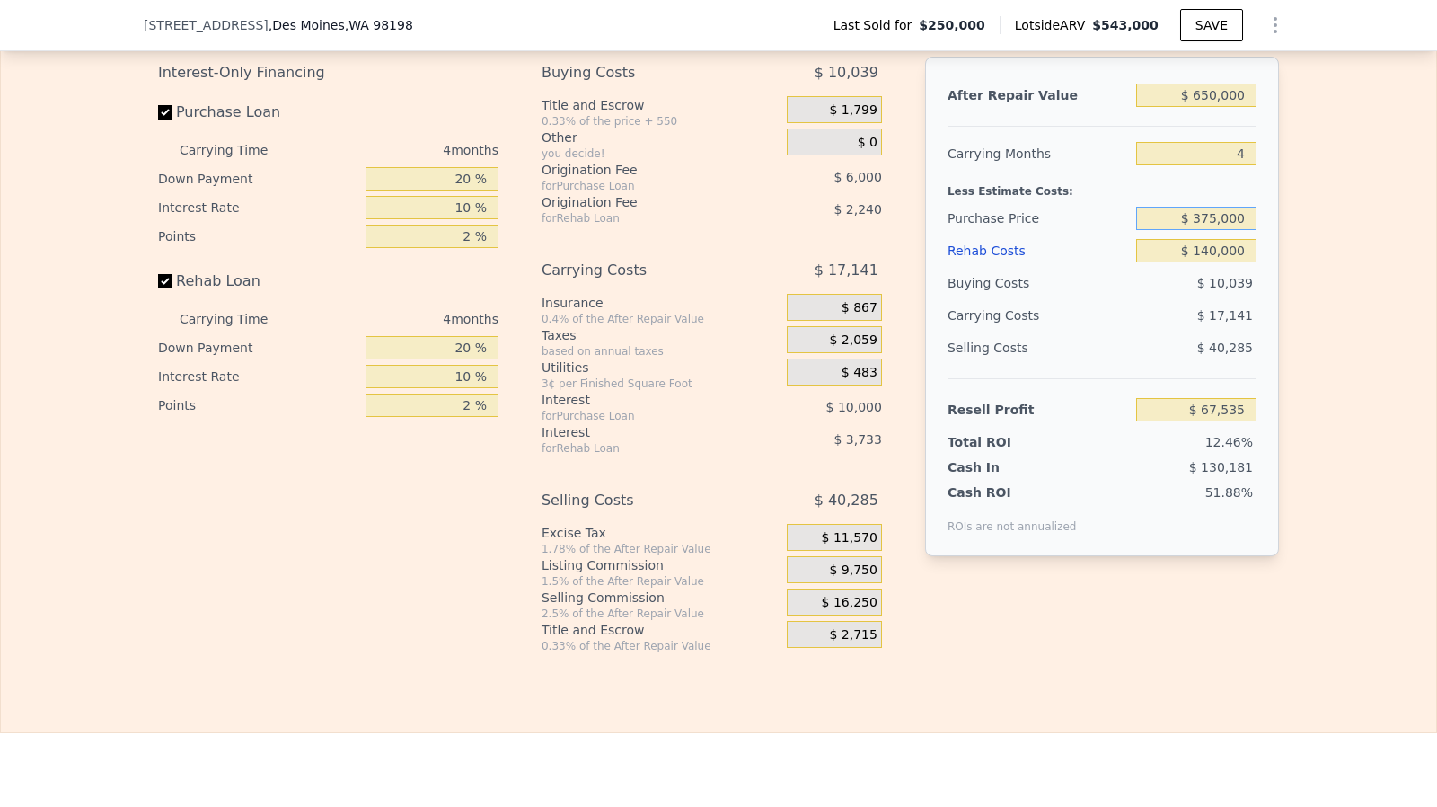
click at [1214, 230] on input "$ 375,000" at bounding box center [1196, 218] width 120 height 23
type input "$ 370,000"
click at [1216, 262] on input "$ 140,000" at bounding box center [1196, 250] width 120 height 23
type input "$ 72,764"
click at [1210, 261] on input "$ 140,000" at bounding box center [1196, 250] width 120 height 23
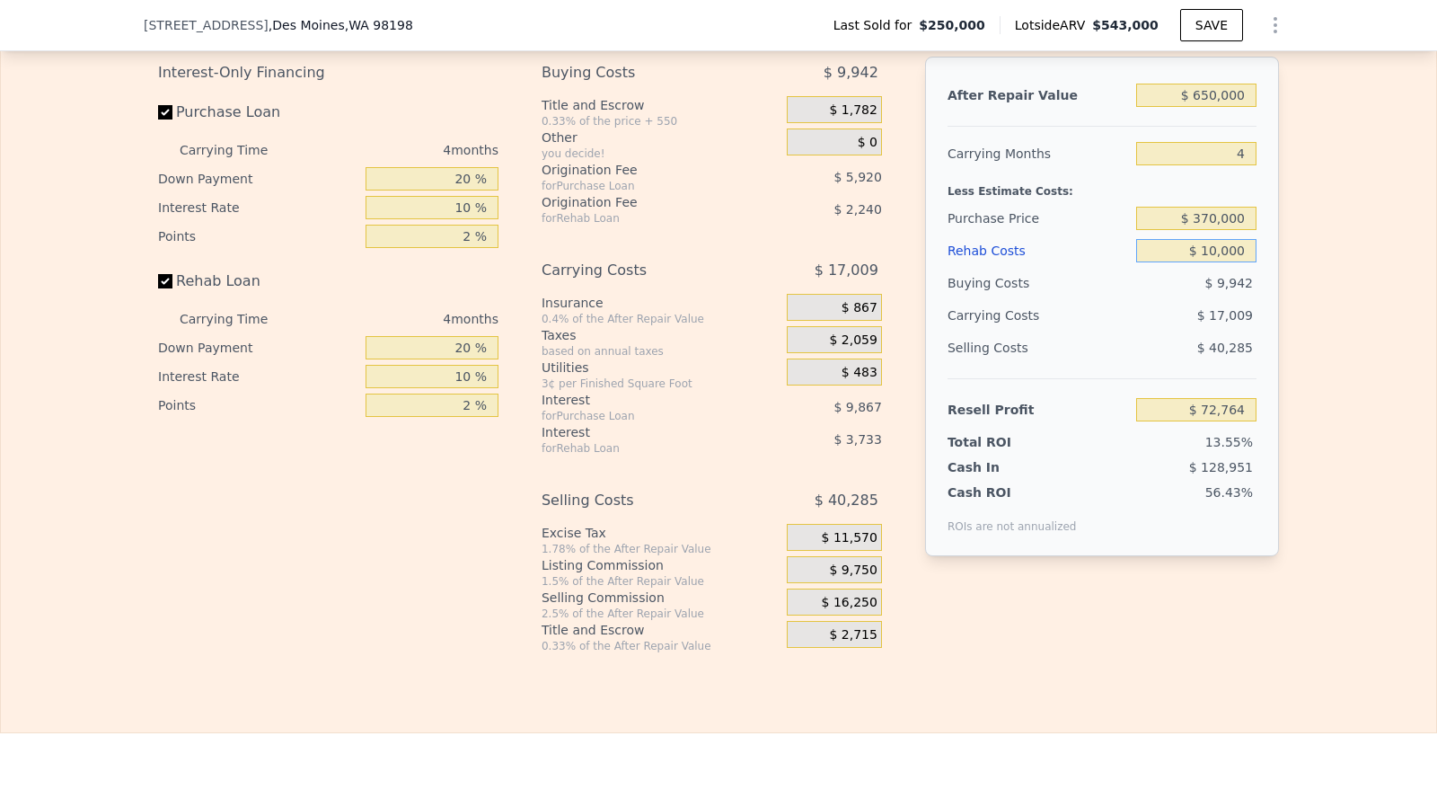
type input "$ 130,000"
type input "$ 83,188"
type input "$ 130,000"
click at [1215, 230] on input "$ 370,000" at bounding box center [1196, 218] width 120 height 23
type input "$ 375,000"
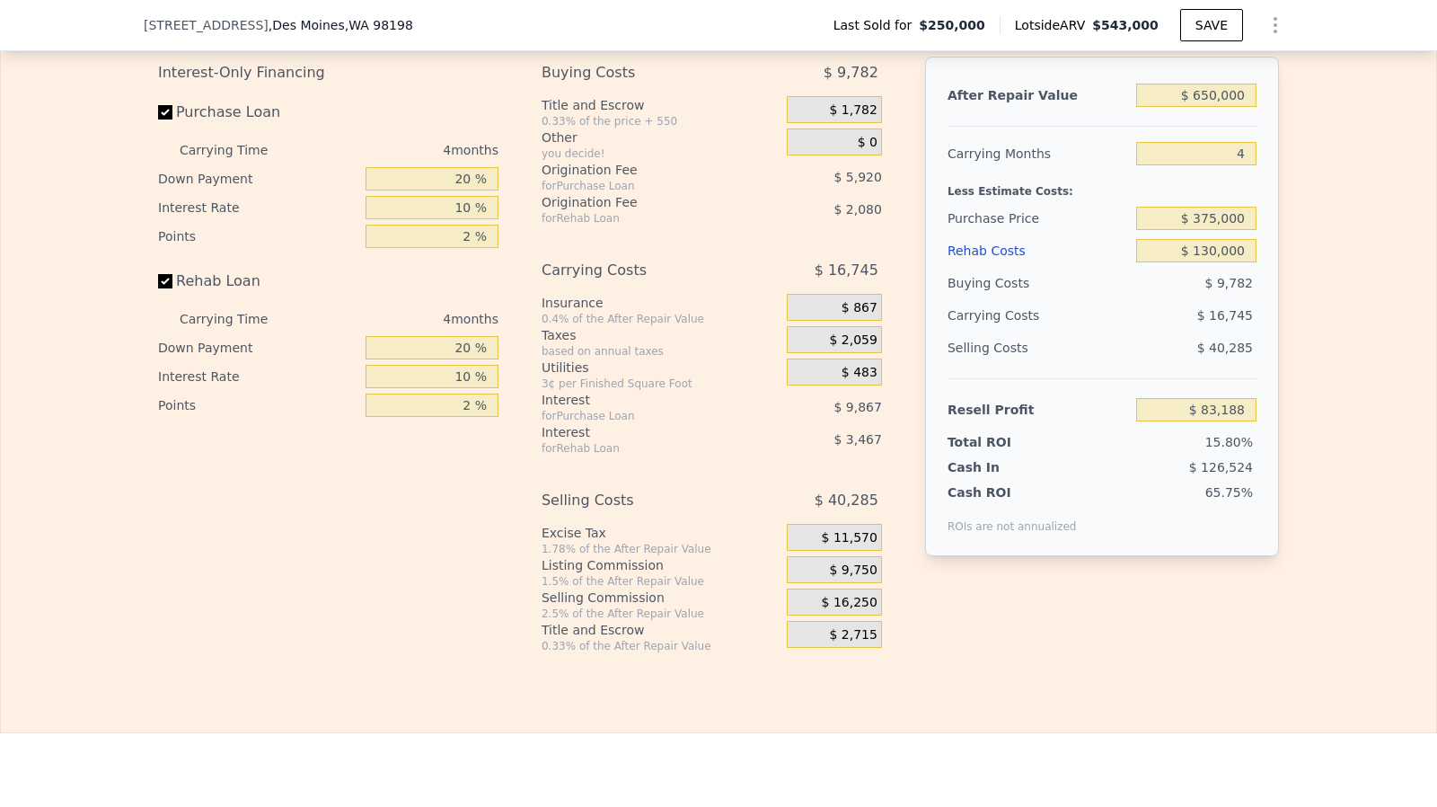
click at [820, 423] on div "$ 9,867" at bounding box center [815, 407] width 133 height 32
type input "$ 77,959"
click at [882, 635] on div "Buying Costs $ 9,879 Title and Escrow 0.33% of the price + 550 $ 1,799 Other yo…" at bounding box center [719, 355] width 355 height 596
click at [1215, 230] on input "$ 375,000" at bounding box center [1196, 218] width 120 height 23
type input "$ 370,000"
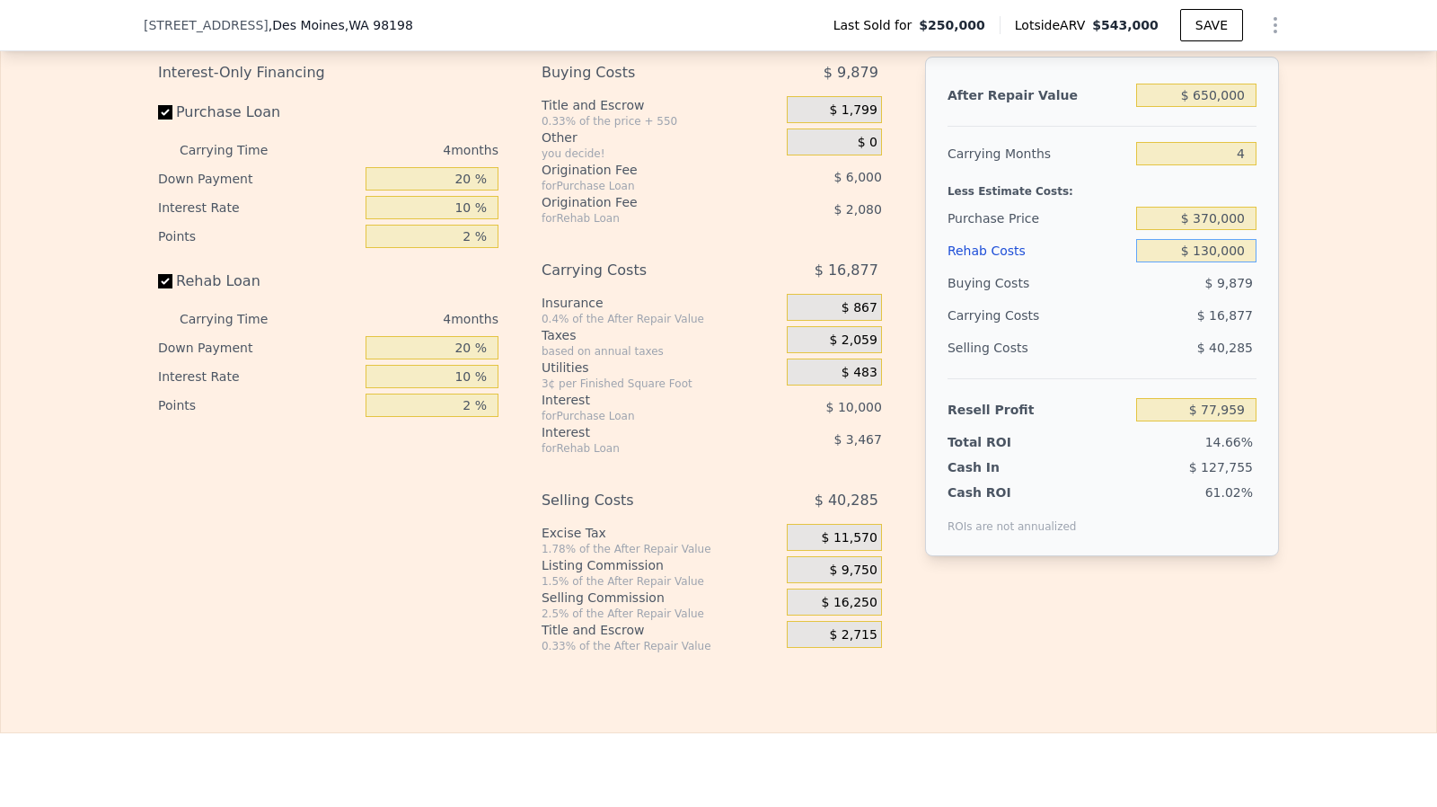
click at [1223, 262] on input "$ 130,000" at bounding box center [1196, 250] width 120 height 23
type input "$ 83,188"
type input "$ 543,000"
type input "5"
type input "$ 0"
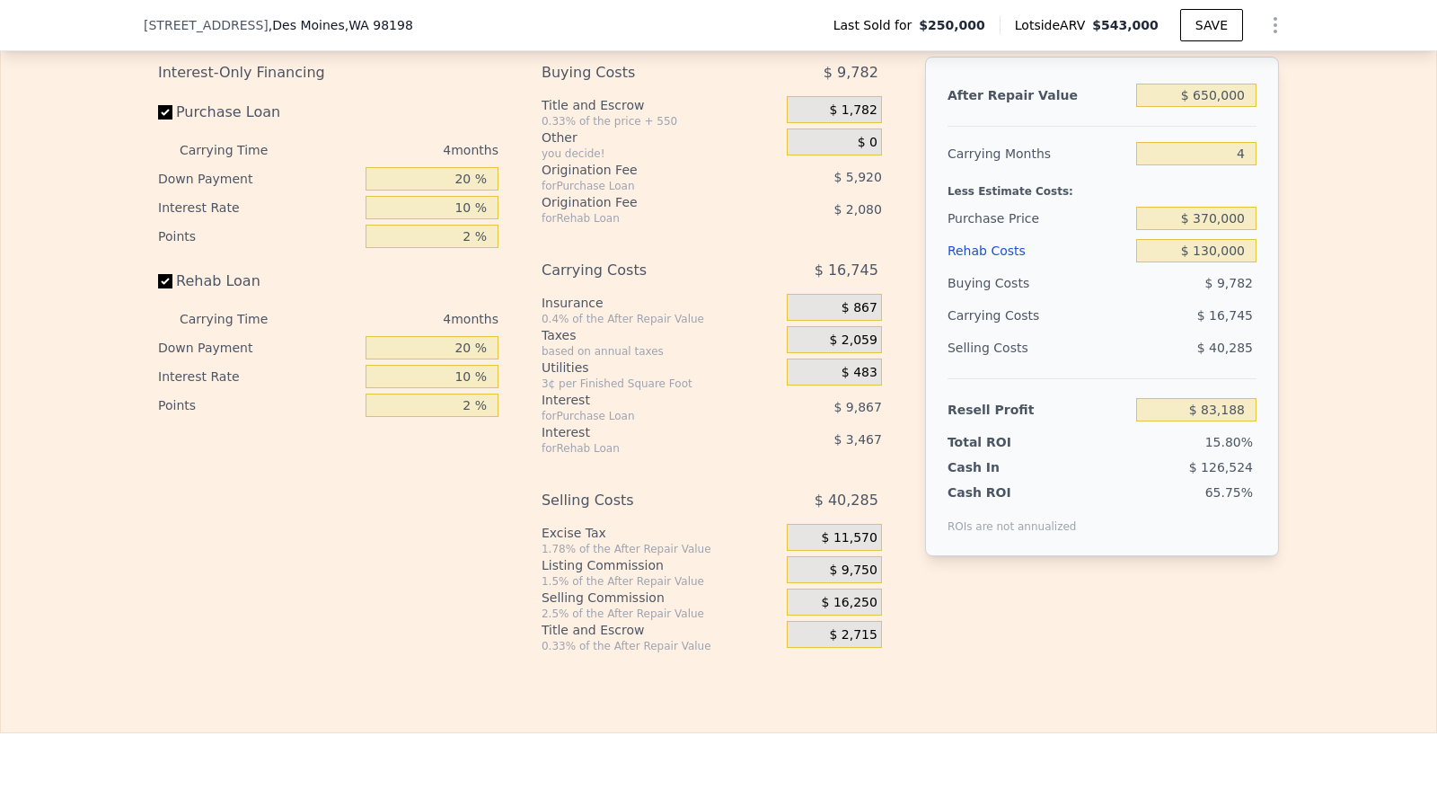
type input "$ 235,196"
click at [1206, 107] on input "$ 543,000" at bounding box center [1196, 95] width 120 height 23
type input "$ 67"
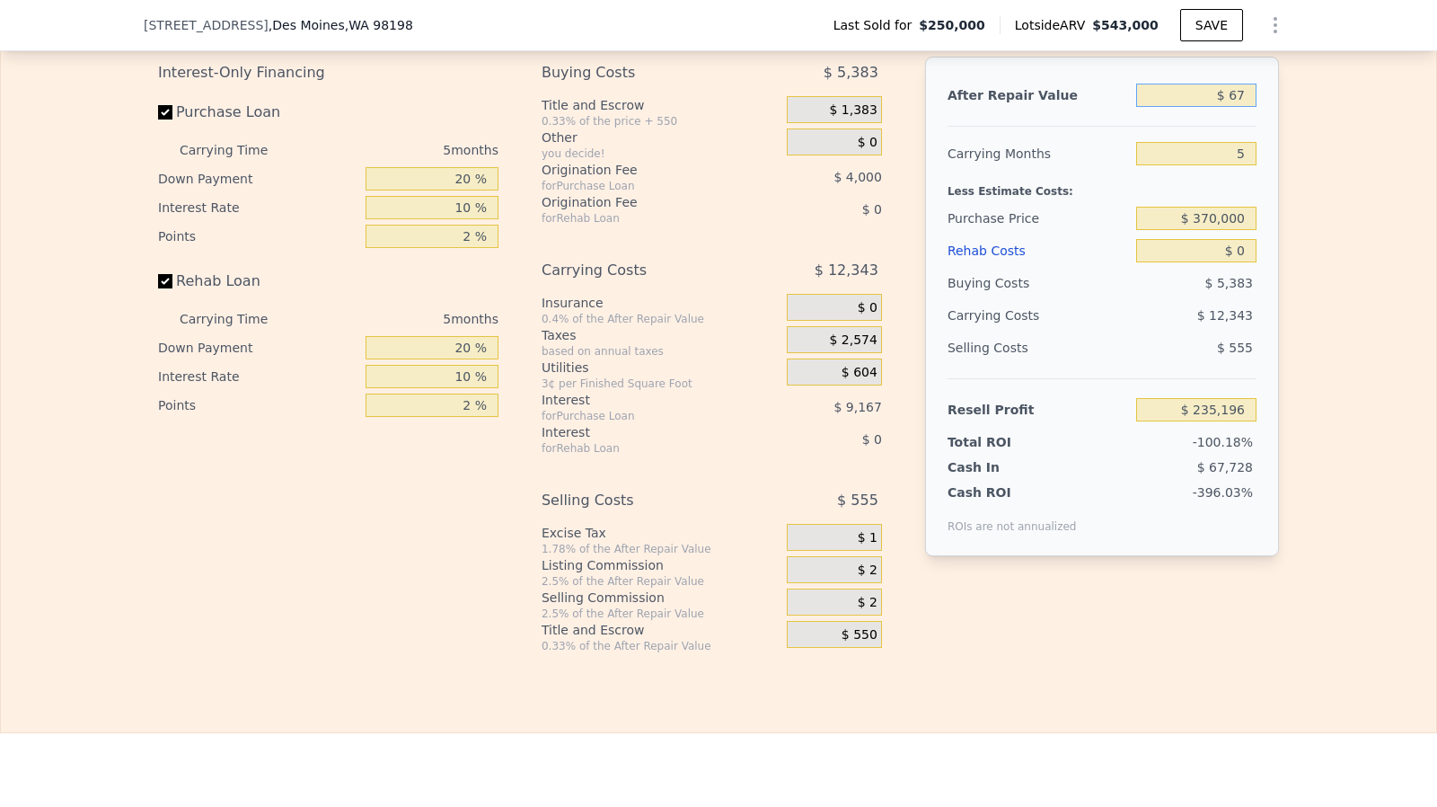
type input "-$ 268,214"
click at [1206, 107] on input "$ 67" at bounding box center [1196, 95] width 120 height 23
click at [1244, 107] on input "$ 67" at bounding box center [1196, 95] width 120 height 23
type input "$ 675,000"
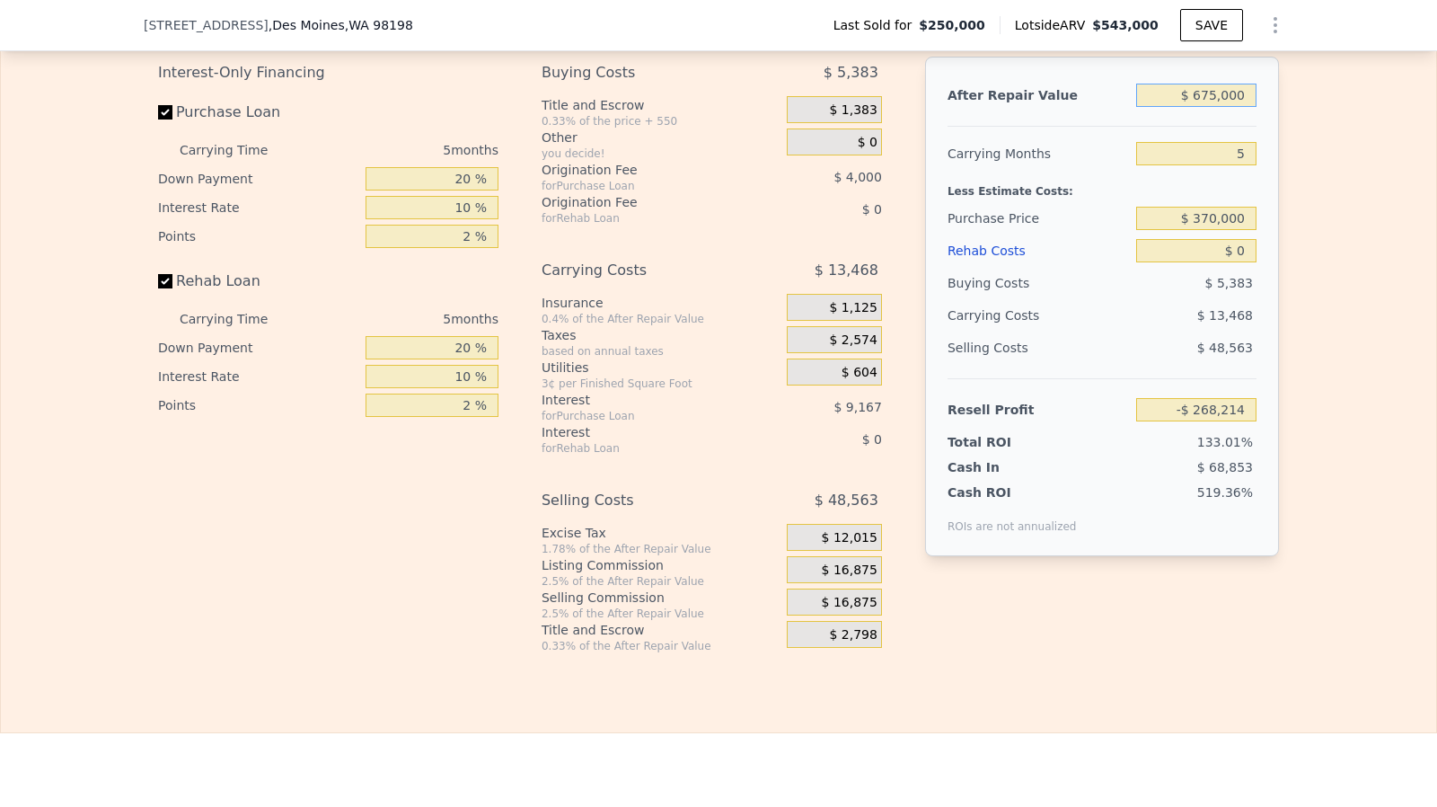
type input "$ 357,586"
type input "$ 675,000"
type input "$ 357,586"
type input "$ 675,000"
click at [160, 288] on input "Rehab Loan" at bounding box center [165, 281] width 14 height 14
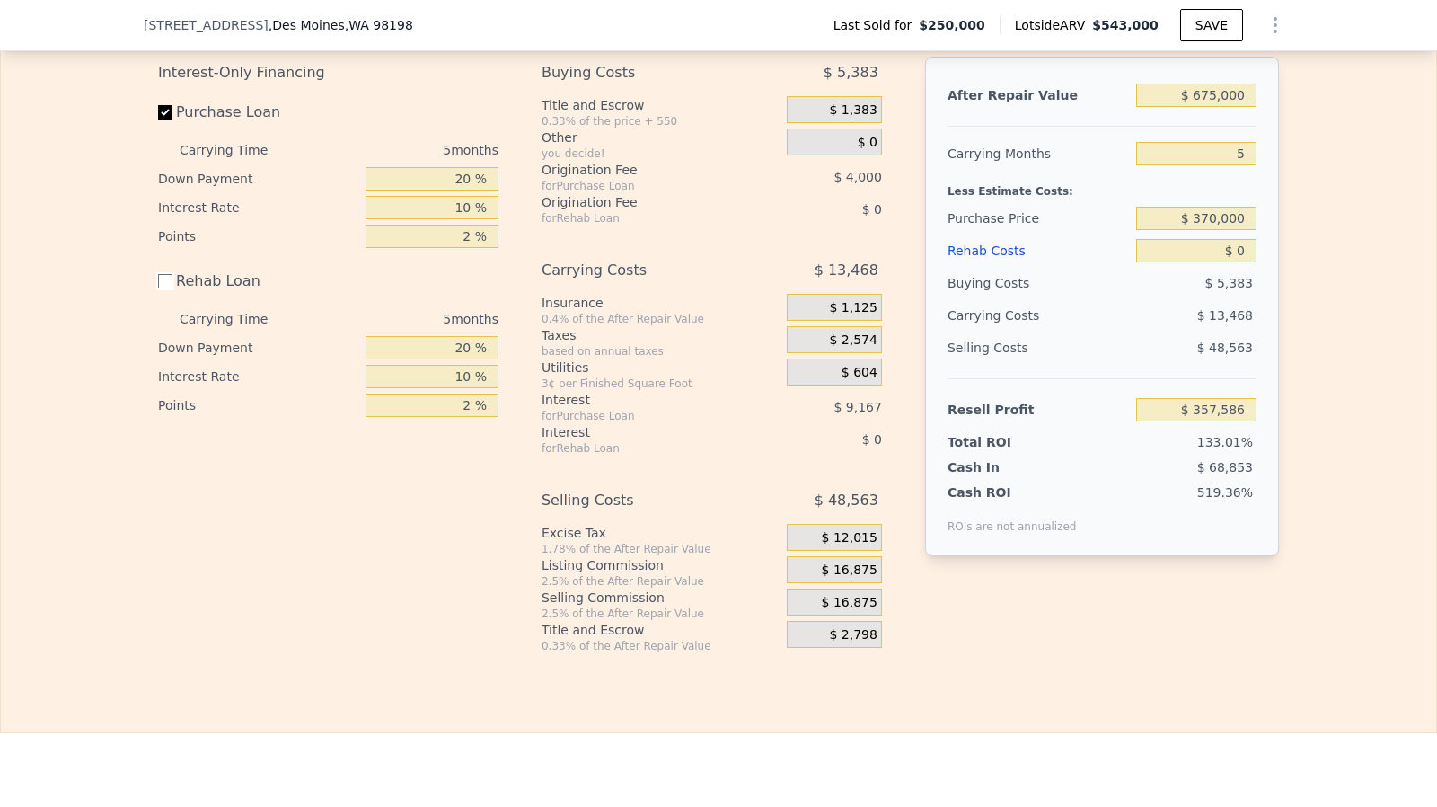
checkbox input "false"
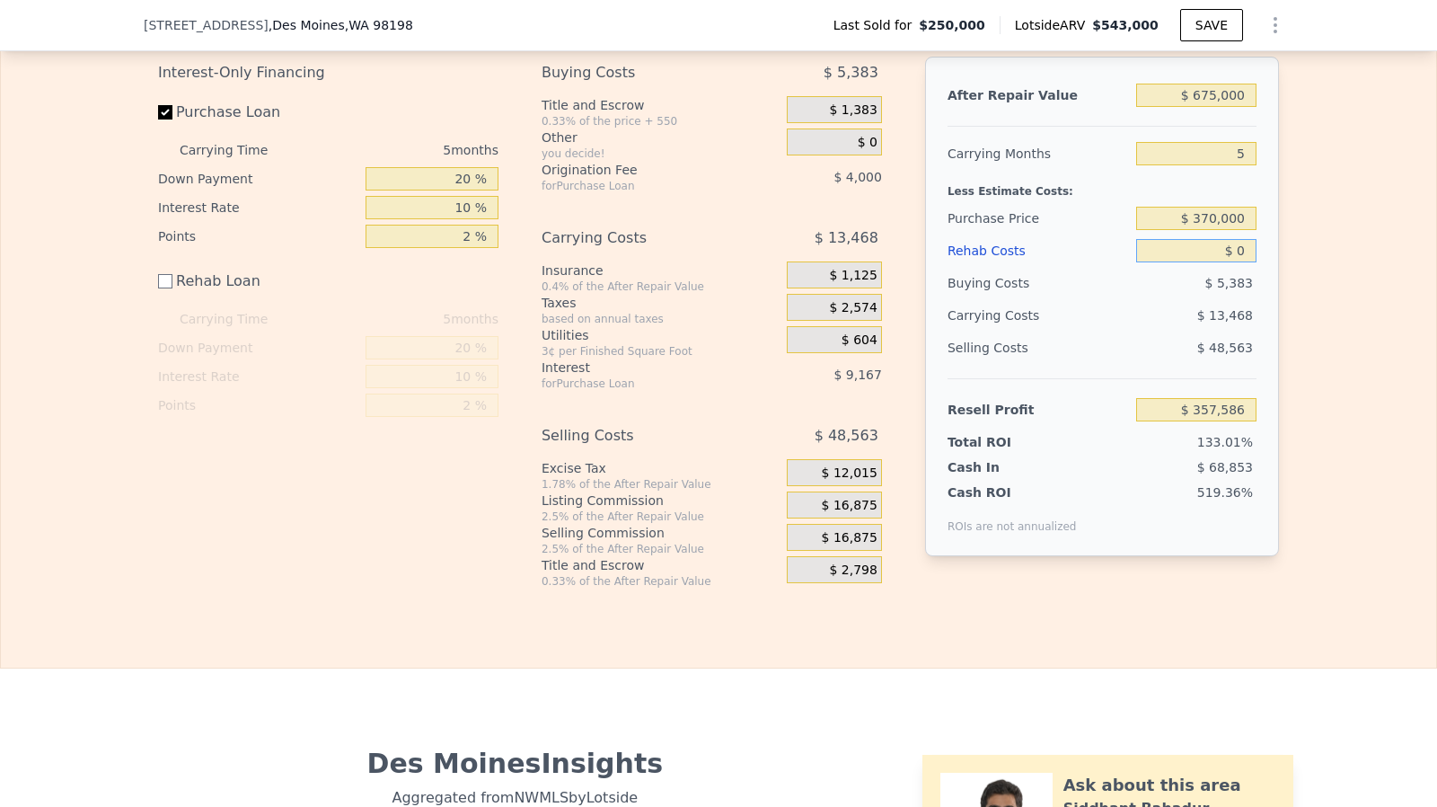
click at [1238, 262] on input "$ 0" at bounding box center [1196, 250] width 120 height 23
type input "$ 140,000"
type input "$ 217,586"
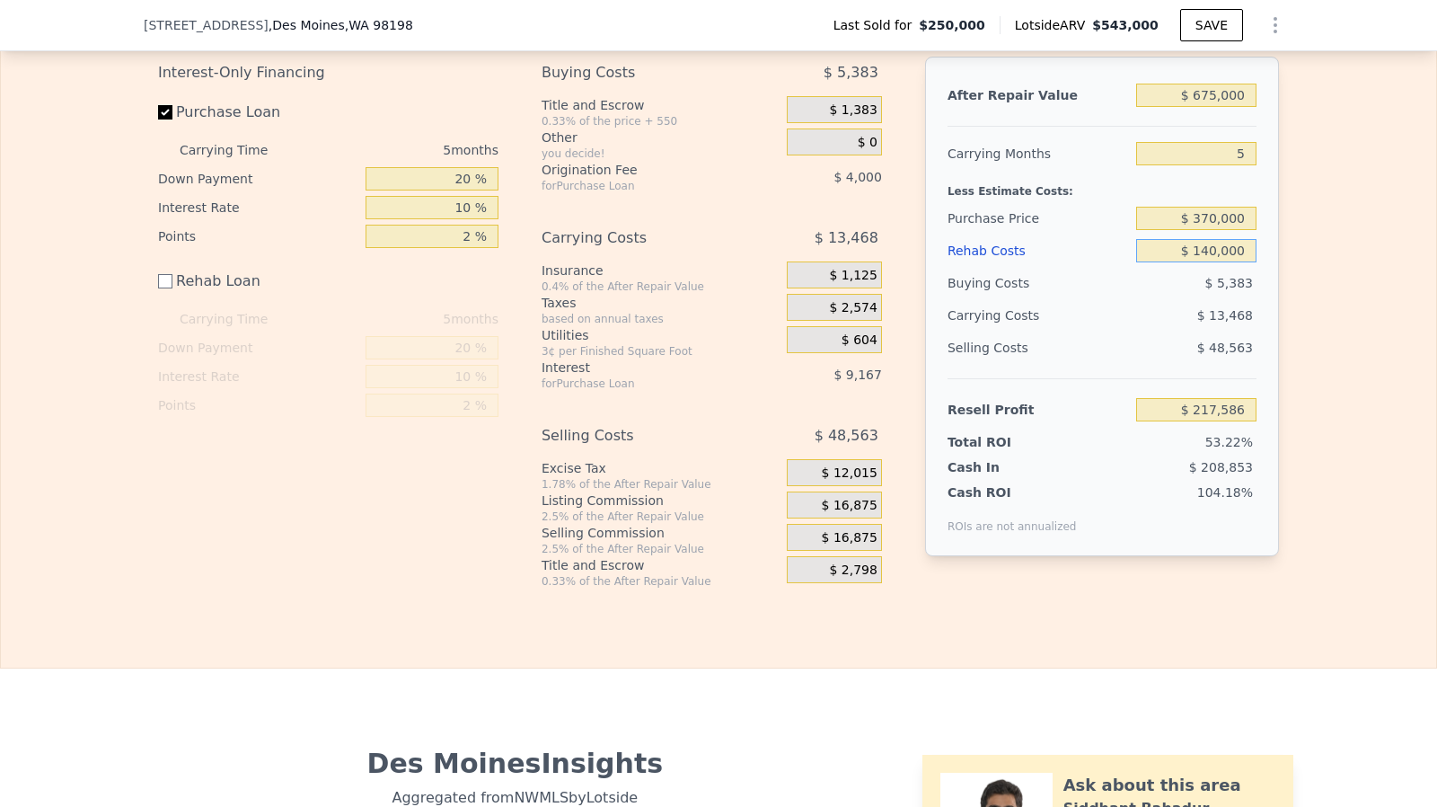
click at [1238, 262] on input "$ 140,000" at bounding box center [1196, 250] width 120 height 23
type input "$ 140,000"
click at [1215, 230] on input "$ 370,000" at bounding box center [1196, 218] width 120 height 23
type input "$ 375,000"
click at [1214, 262] on input "$ 140,000" at bounding box center [1196, 250] width 120 height 23
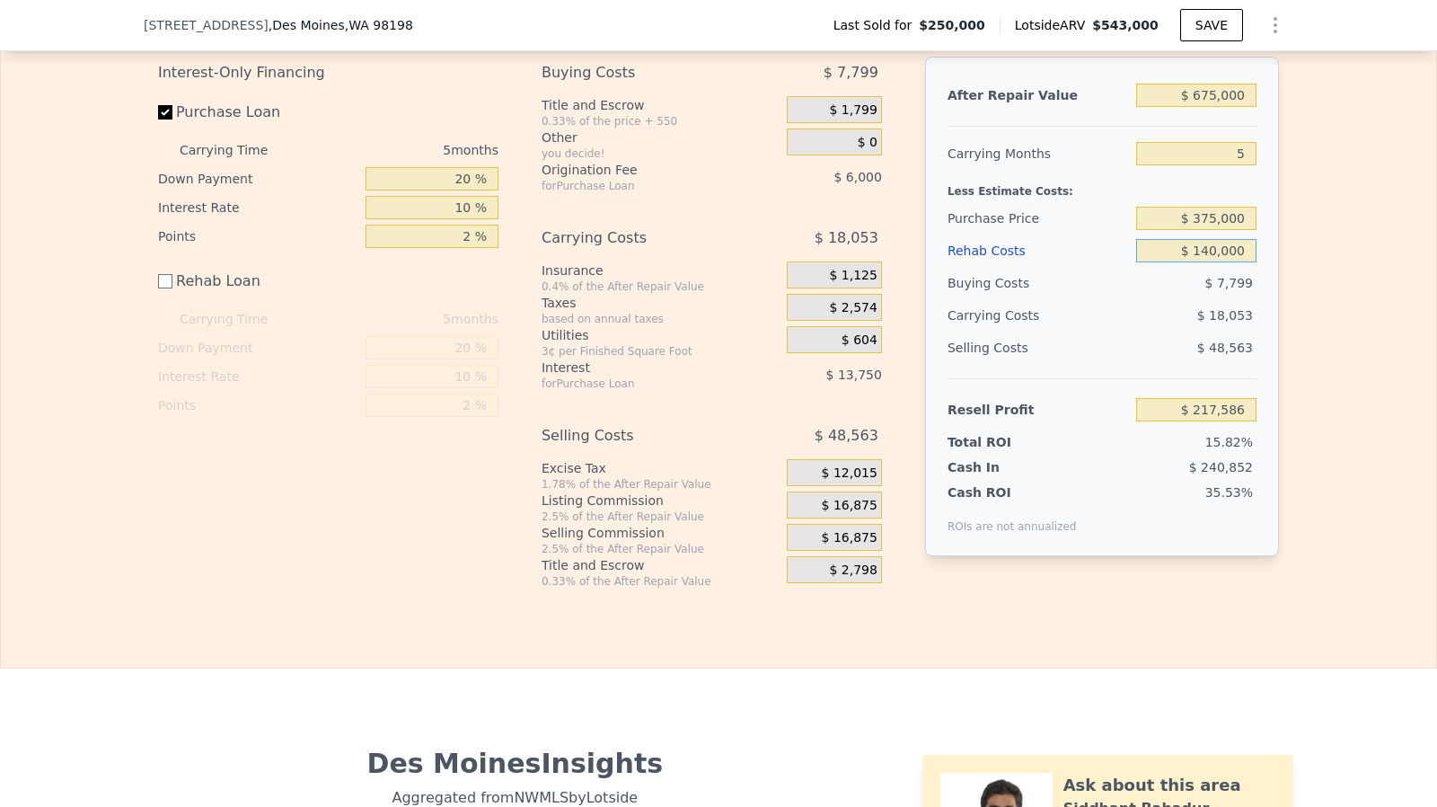
type input "$ 85,585"
click at [1213, 234] on div "$ 375,000" at bounding box center [1196, 218] width 120 height 32
click at [1216, 230] on input "$ 375,000" at bounding box center [1196, 218] width 120 height 23
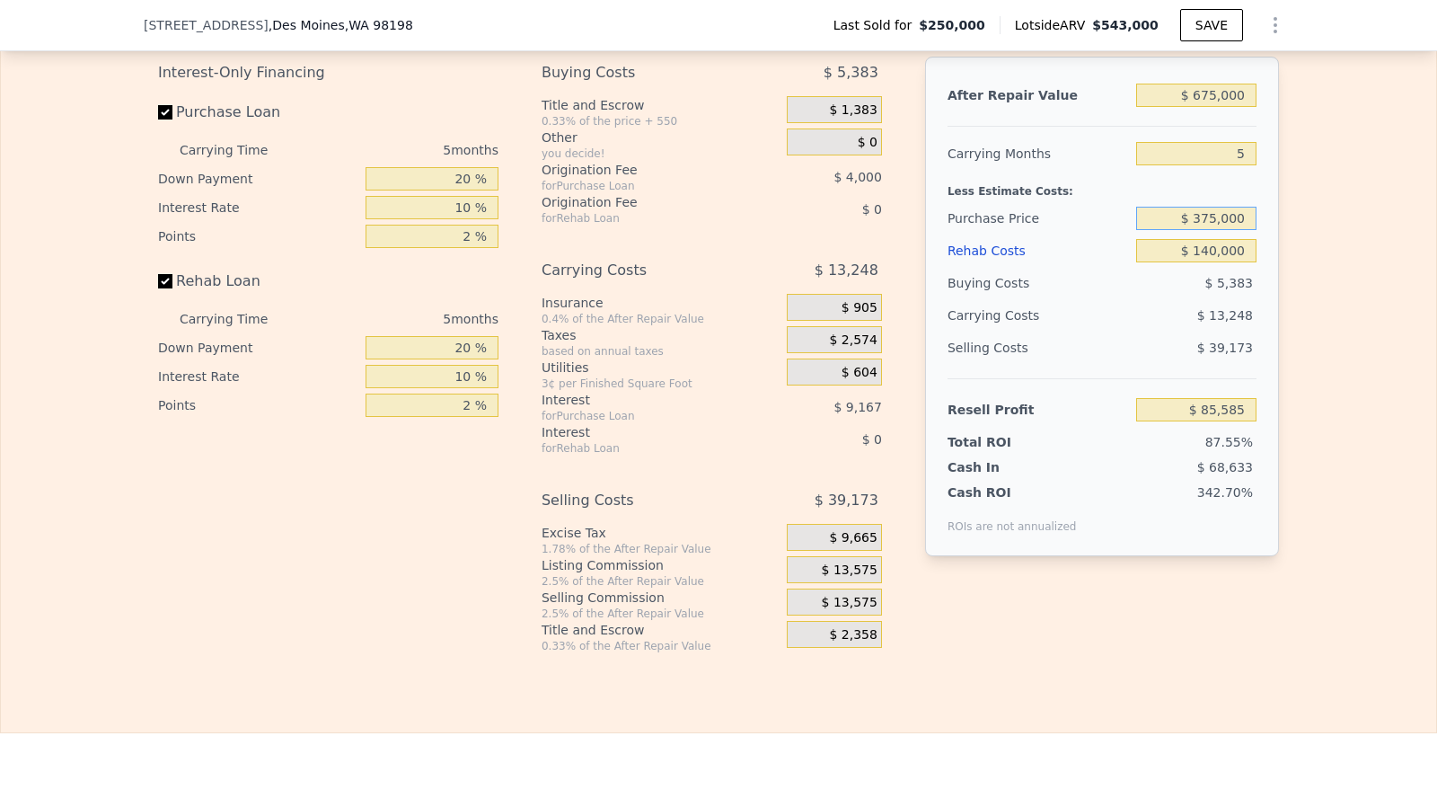
checkbox input "true"
type input "$ 543,000"
type input "$ 0"
click at [1221, 107] on input "$ 543,000" at bounding box center [1196, 95] width 120 height 23
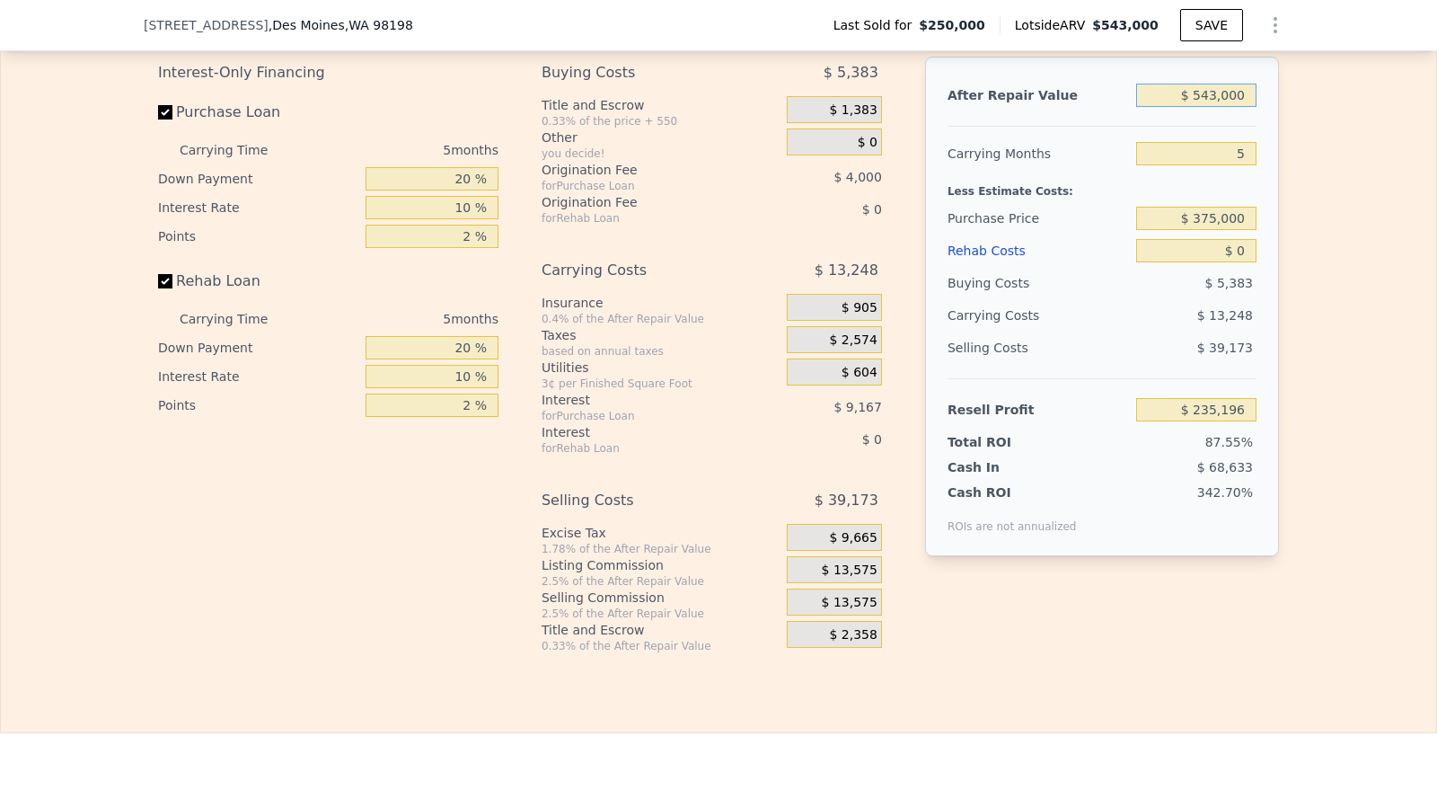
click at [1221, 107] on input "$ 543,000" at bounding box center [1196, 95] width 120 height 23
type input "$ 103,195"
type input "$ 6,750"
type input "-$ 399,651"
type input "$ 67,500"
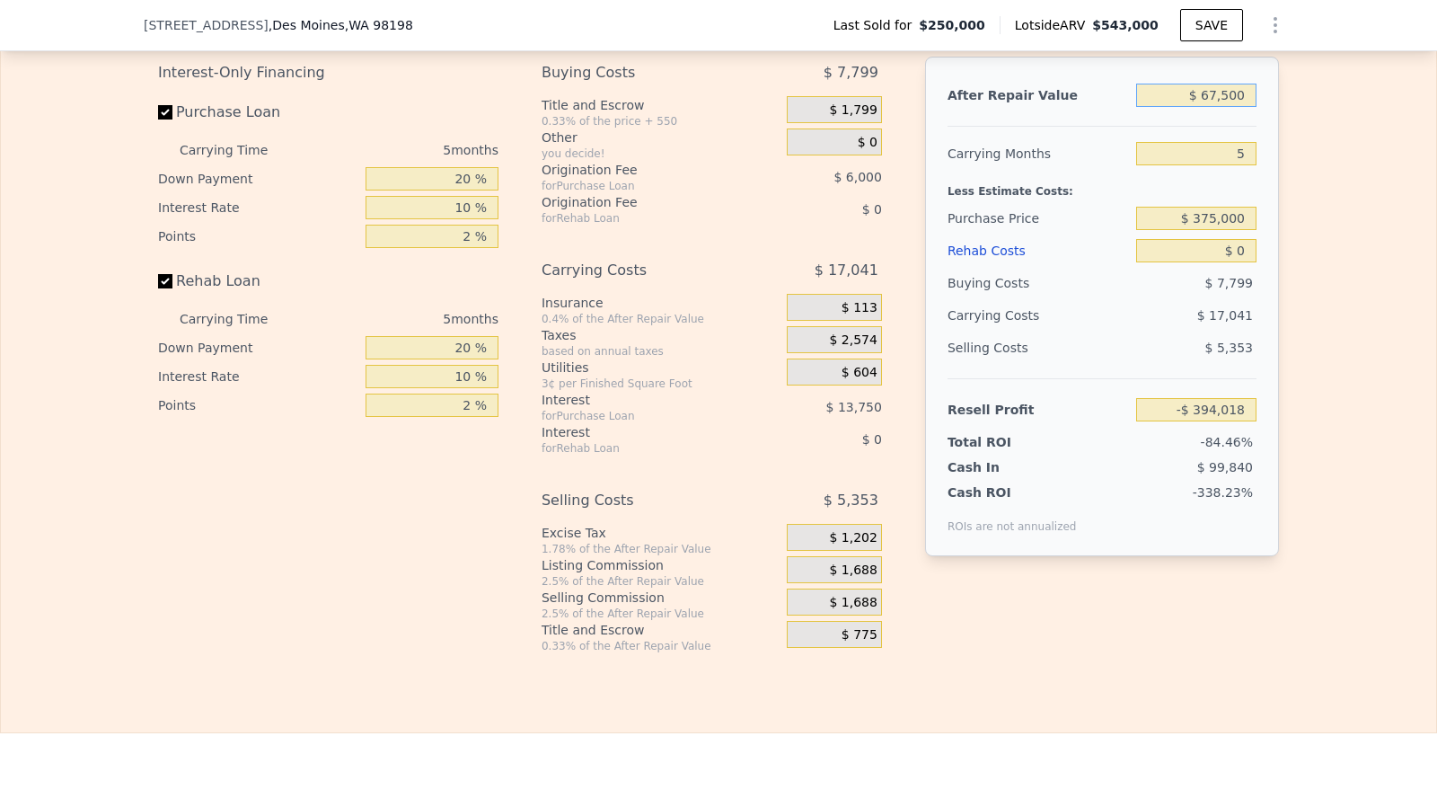
type input "-$ 337,693"
type input "$ 675,000"
type input "$ 225,585"
type input "$ 675,000"
click at [1240, 262] on input "$ 0" at bounding box center [1196, 250] width 120 height 23
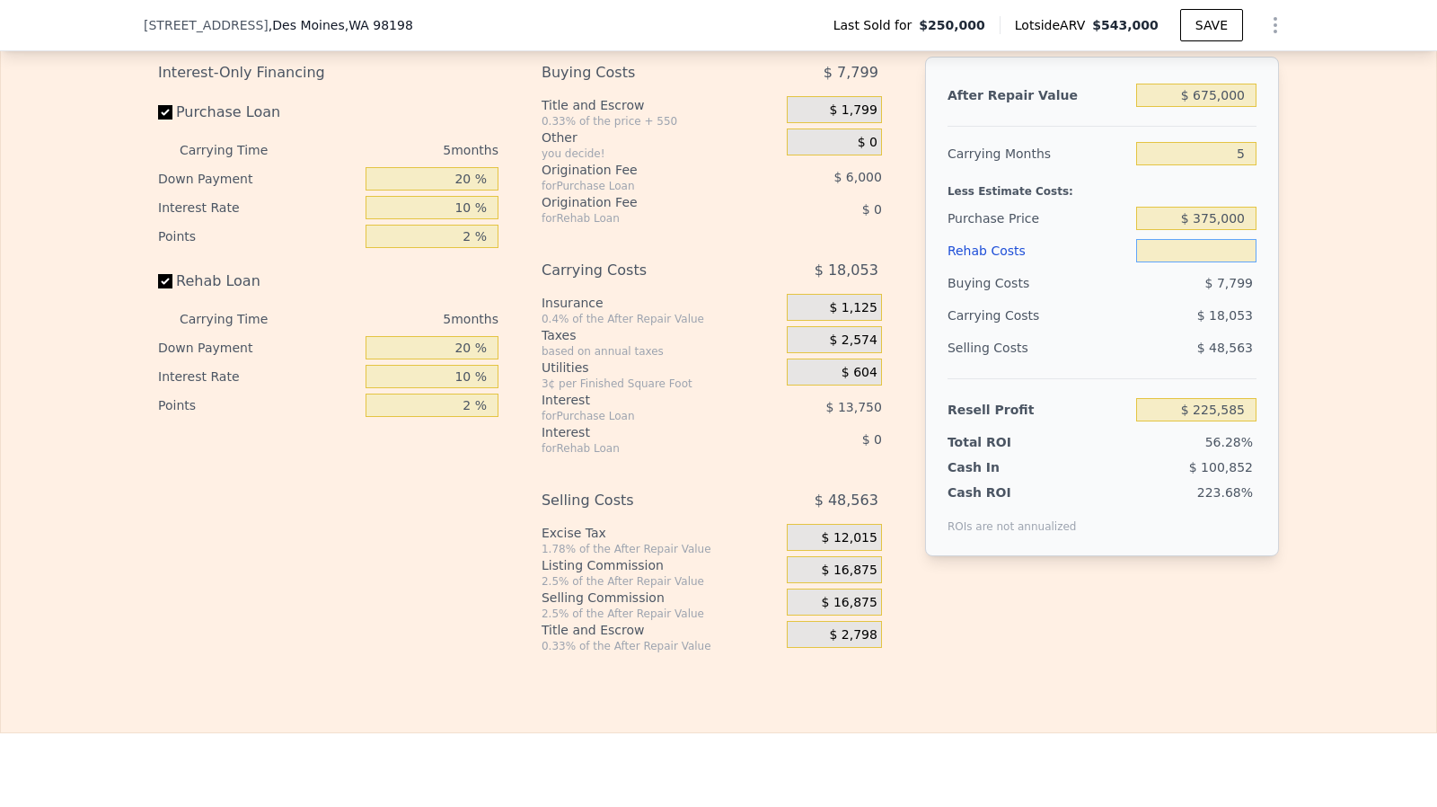
type input "$ 1"
type input "$ 225,584"
type input "$ 1,400"
type input "$ 224,113"
type input "$ 140,000"
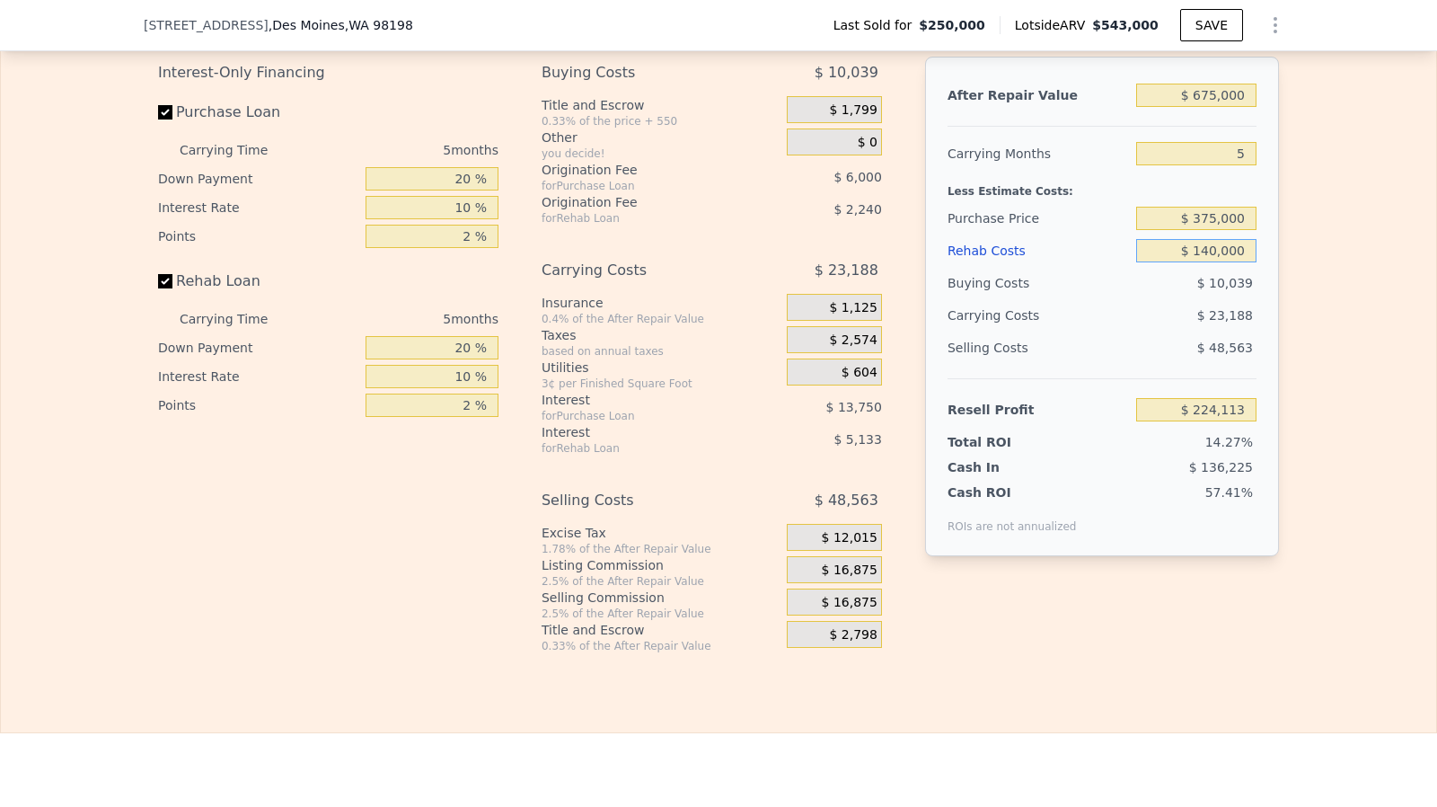
type input "$ 78,210"
type input "$ 140,000"
click at [1229, 234] on div "$ 375,000" at bounding box center [1196, 218] width 120 height 32
click at [1225, 230] on input "$ 375,000" at bounding box center [1196, 218] width 120 height 23
click at [1224, 262] on input "$ 140,000" at bounding box center [1196, 250] width 120 height 23
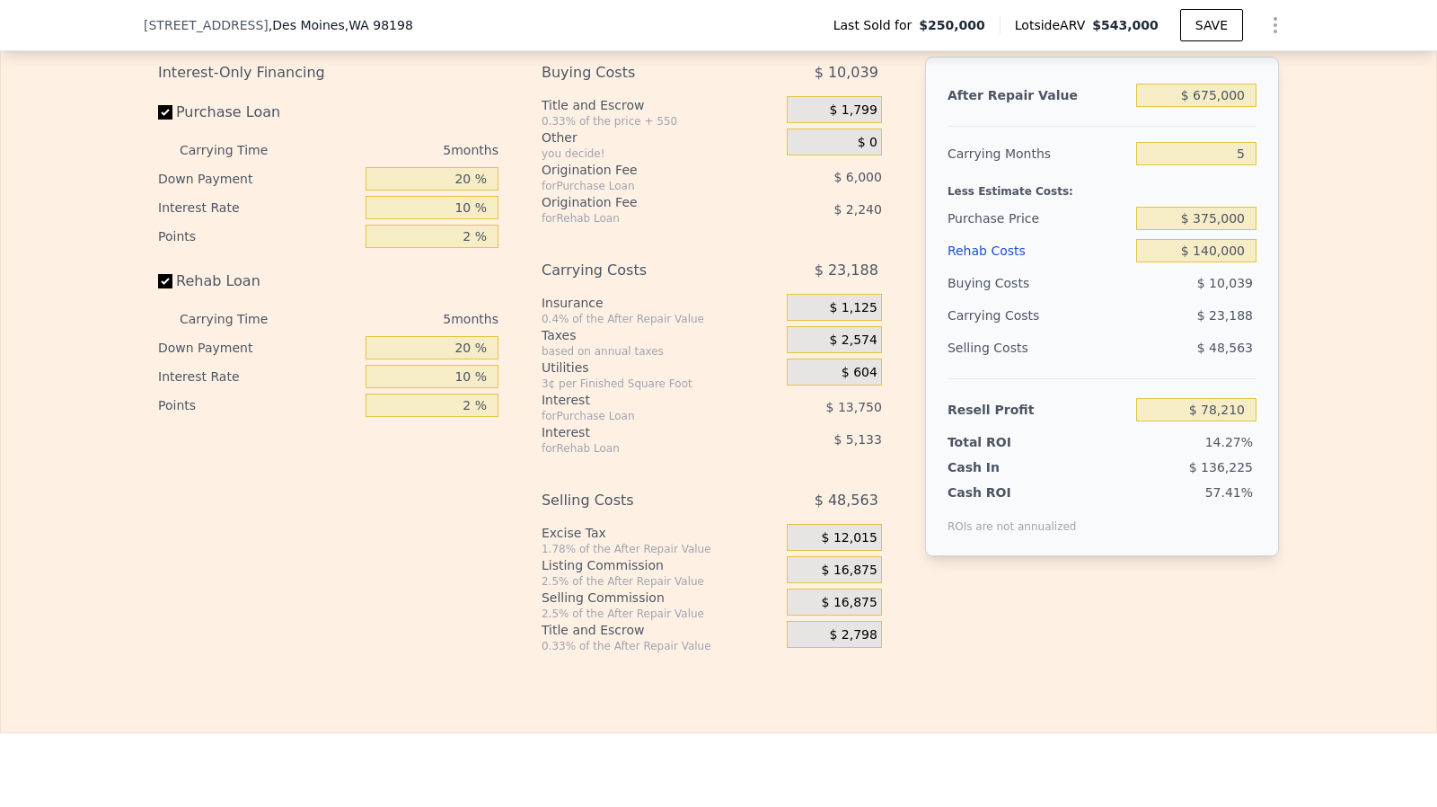
click at [849, 579] on span "$ 16,875" at bounding box center [850, 570] width 56 height 16
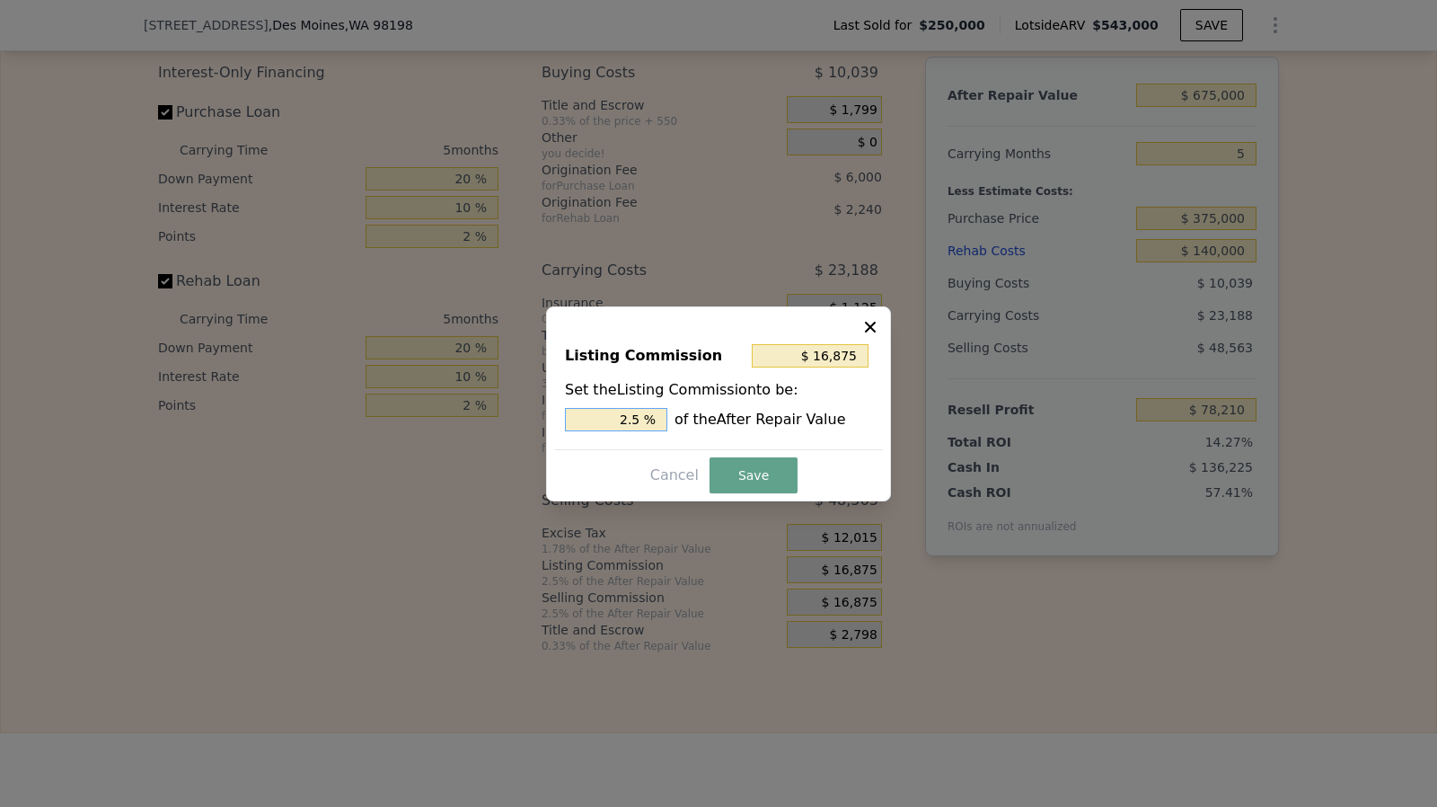
click at [651, 411] on input "2.5 %" at bounding box center [616, 419] width 102 height 23
type input "$ 13,500"
type input "2 %"
type input "$ 6,750"
type input "1. %"
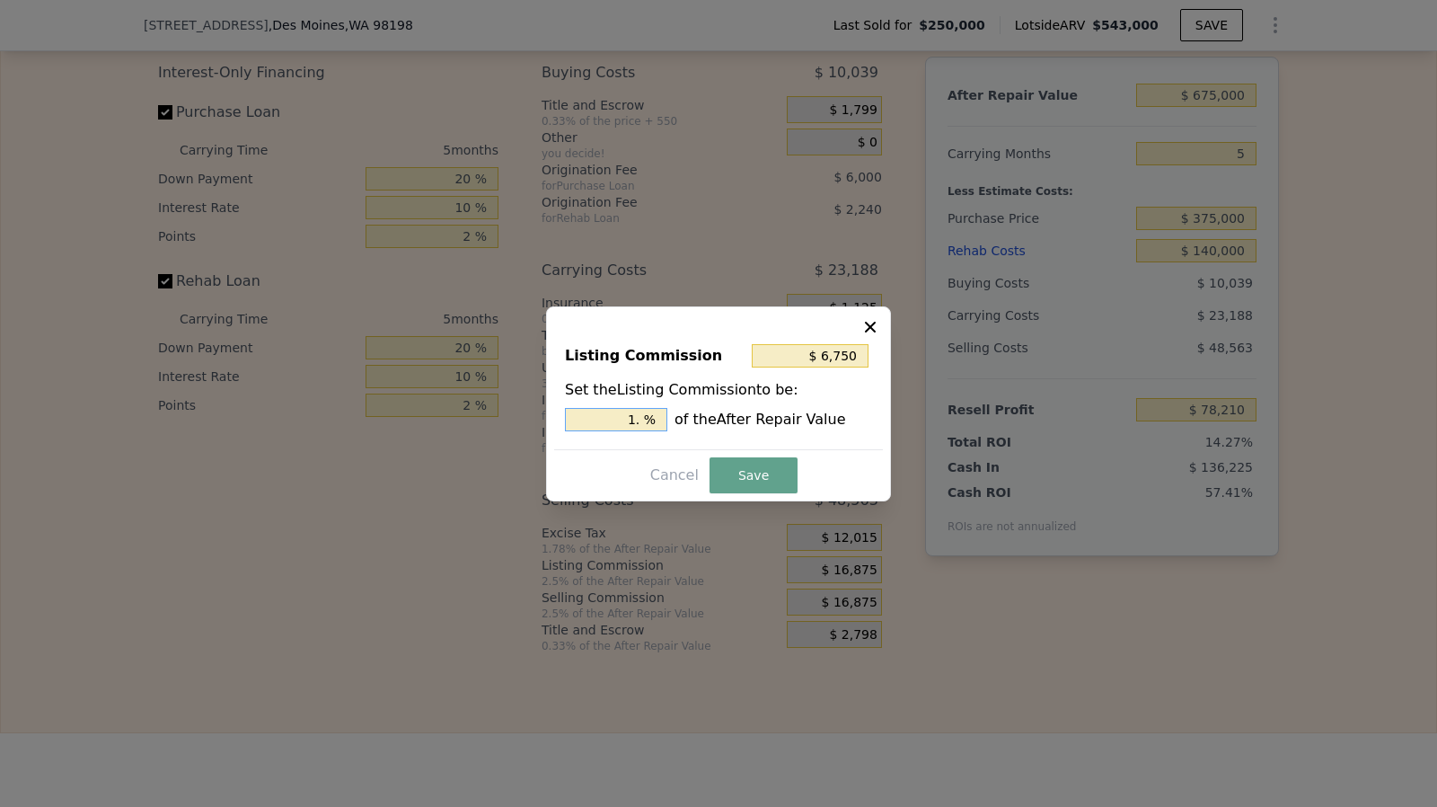
type input "$ 10,125"
type input "1.5 %"
click at [756, 485] on button "Save" at bounding box center [754, 475] width 88 height 36
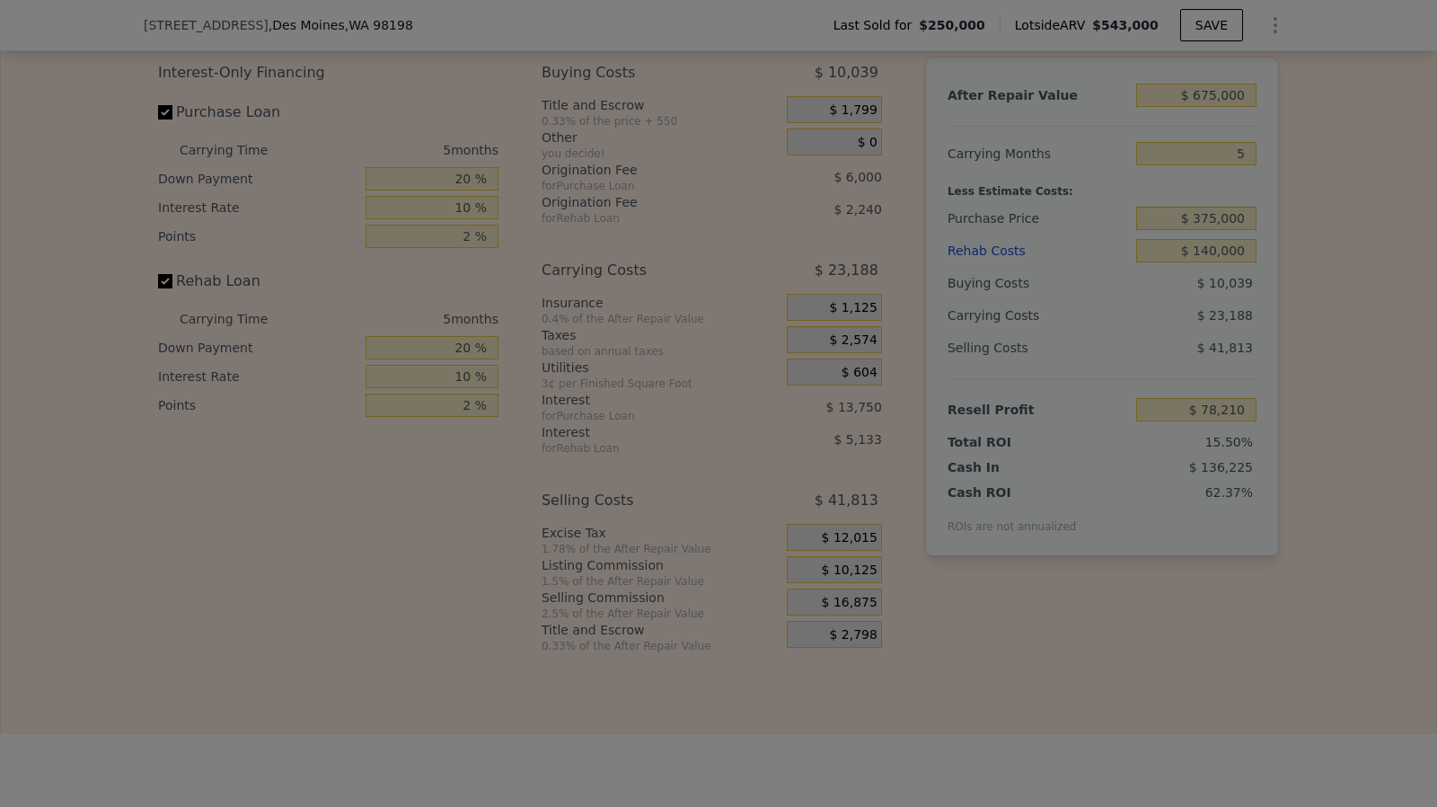
type input "$ 84,960"
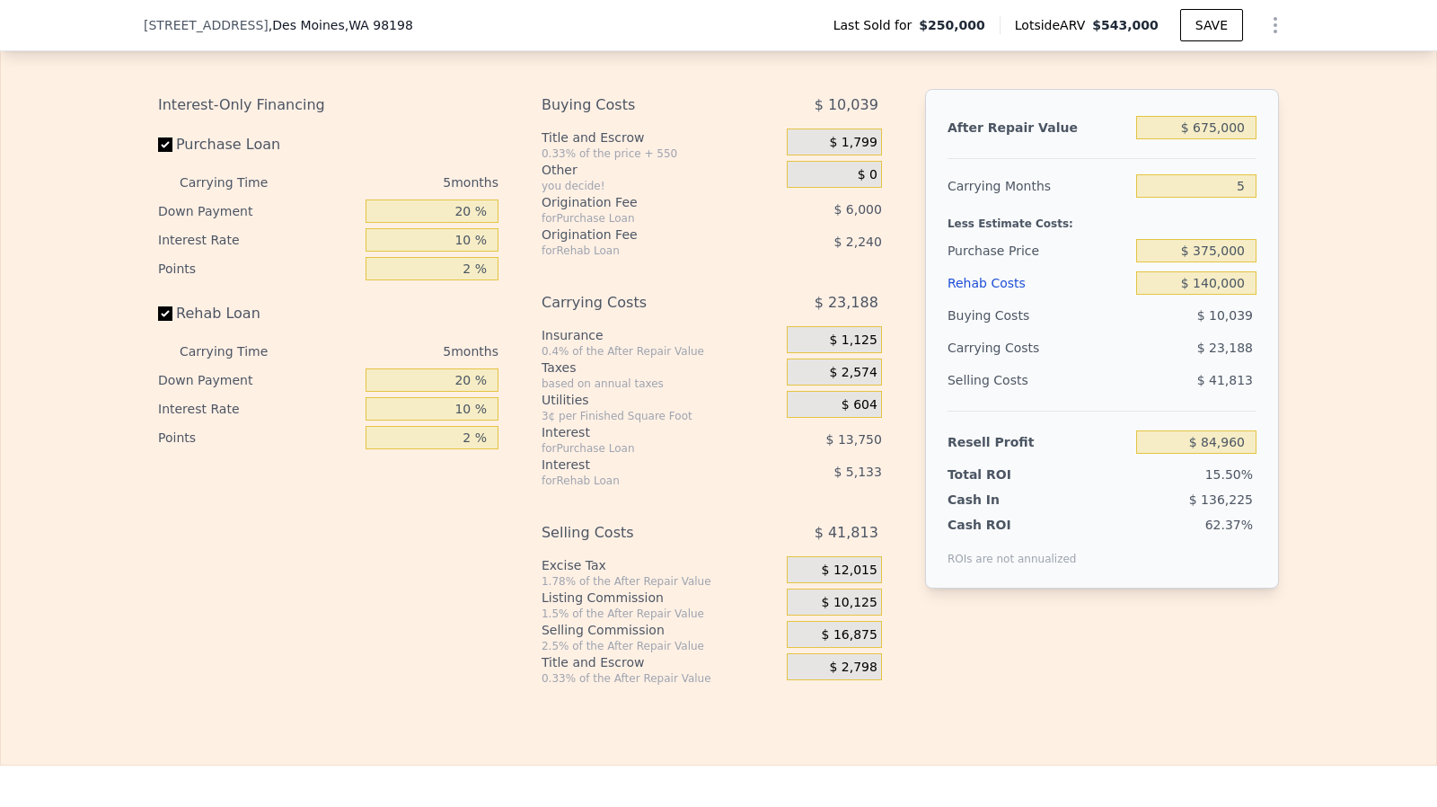
scroll to position [2884, 0]
click at [1217, 264] on input "$ 375,000" at bounding box center [1196, 252] width 120 height 23
click at [1217, 296] on input "$ 140,000" at bounding box center [1196, 284] width 120 height 23
type input "$ 543,000"
type input "$ 0"
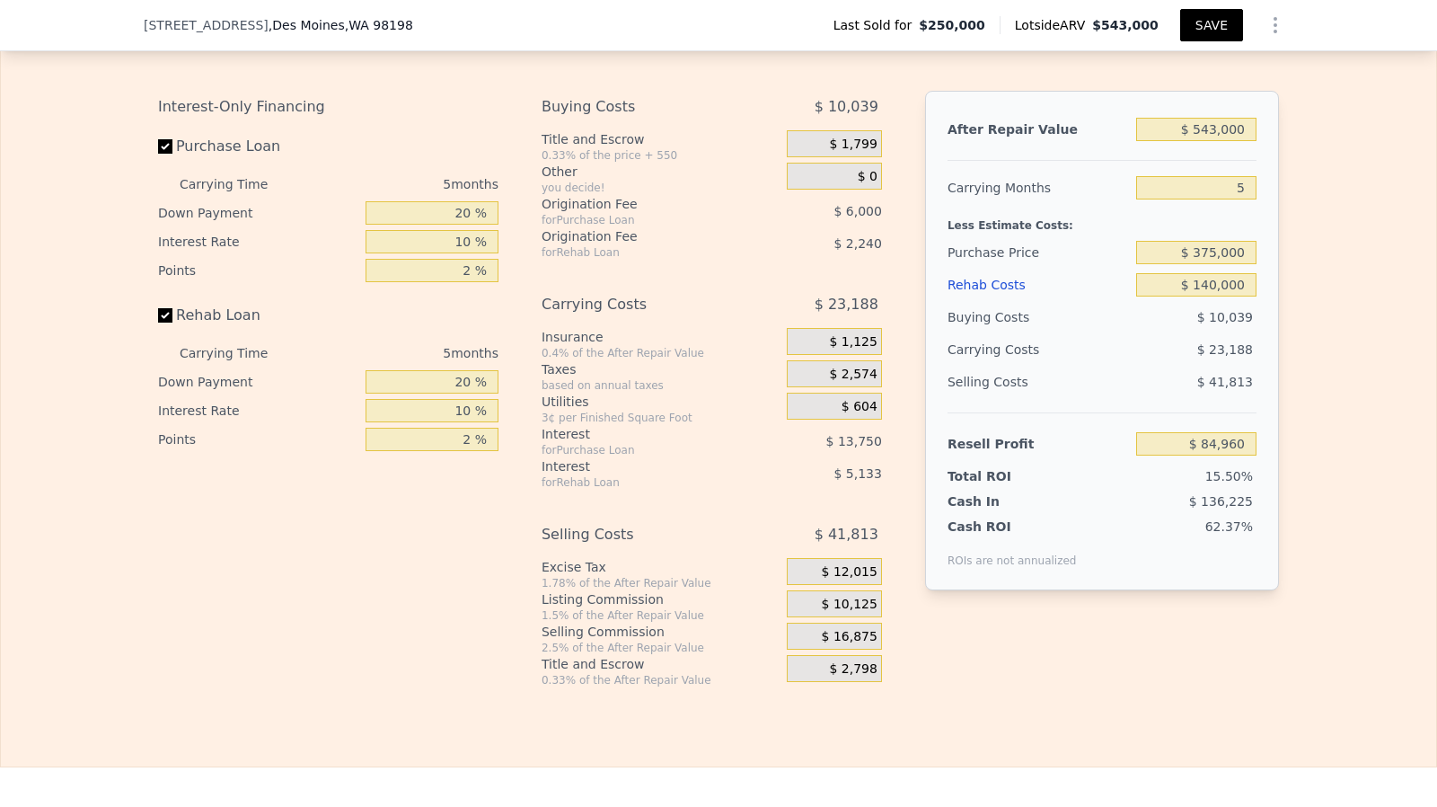
type input "$ 235,196"
